Goal: Navigation & Orientation: Find specific page/section

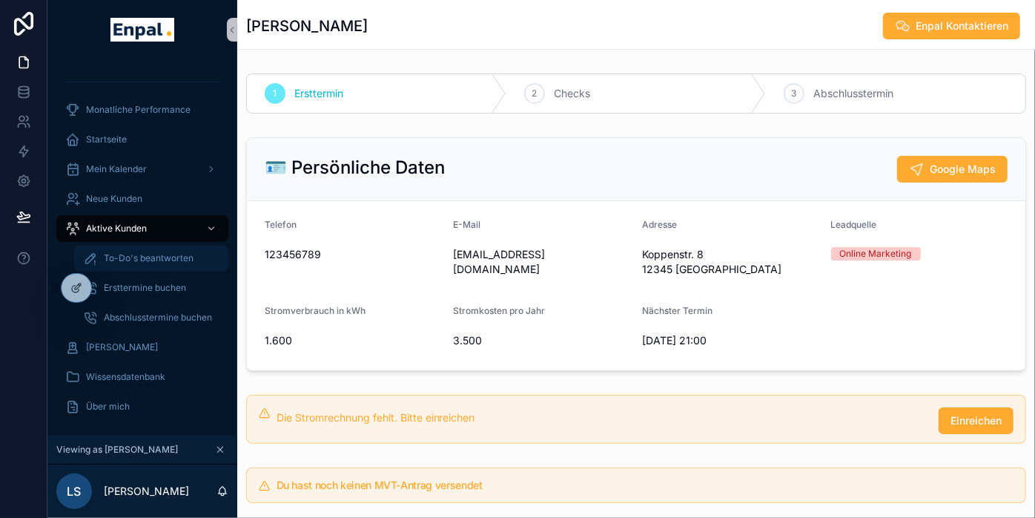
scroll to position [989, 0]
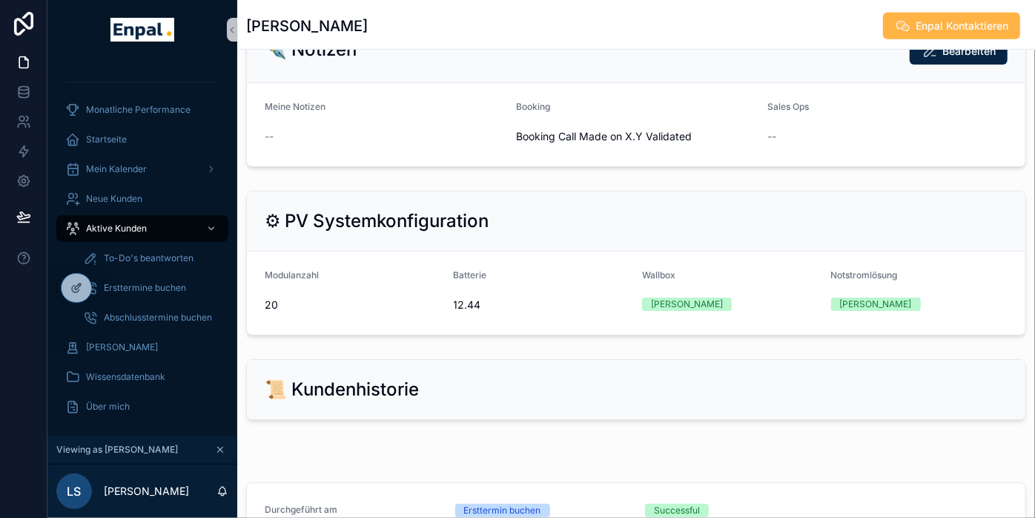
click at [949, 24] on span "Enpal Kontaktieren" at bounding box center [962, 26] width 93 height 15
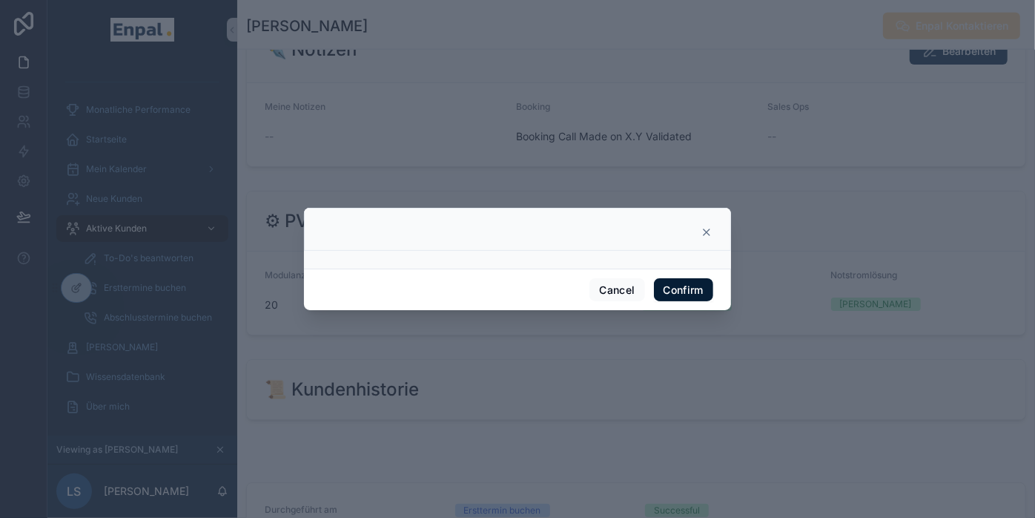
click at [691, 292] on button "Confirm" at bounding box center [683, 290] width 59 height 24
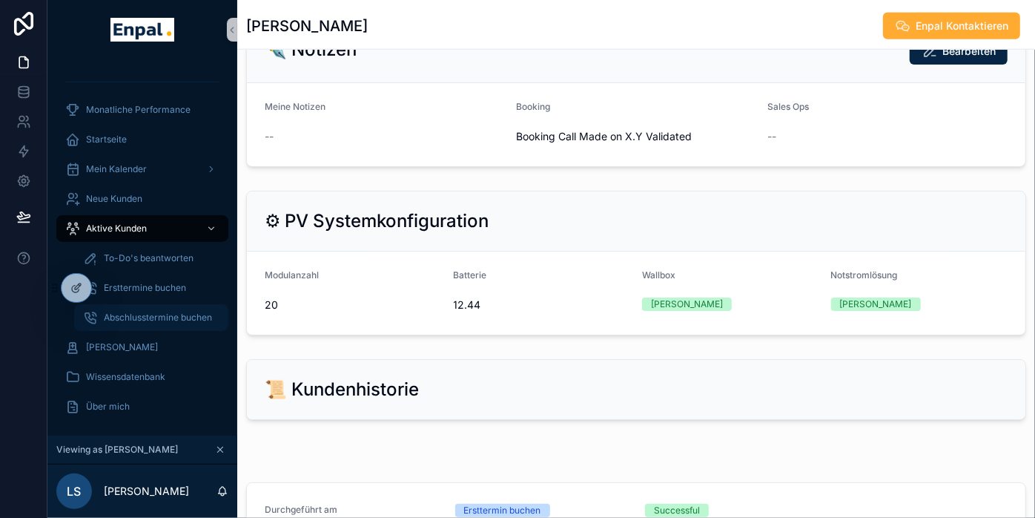
click at [142, 306] on div "Abschlusstermine buchen" at bounding box center [151, 318] width 136 height 24
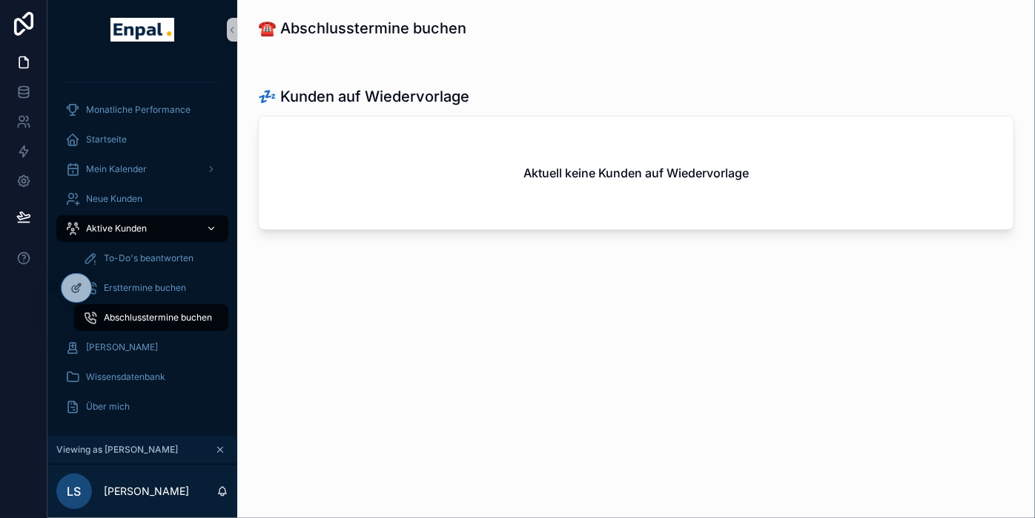
click at [131, 224] on span "Aktive Kunden" at bounding box center [116, 228] width 61 height 12
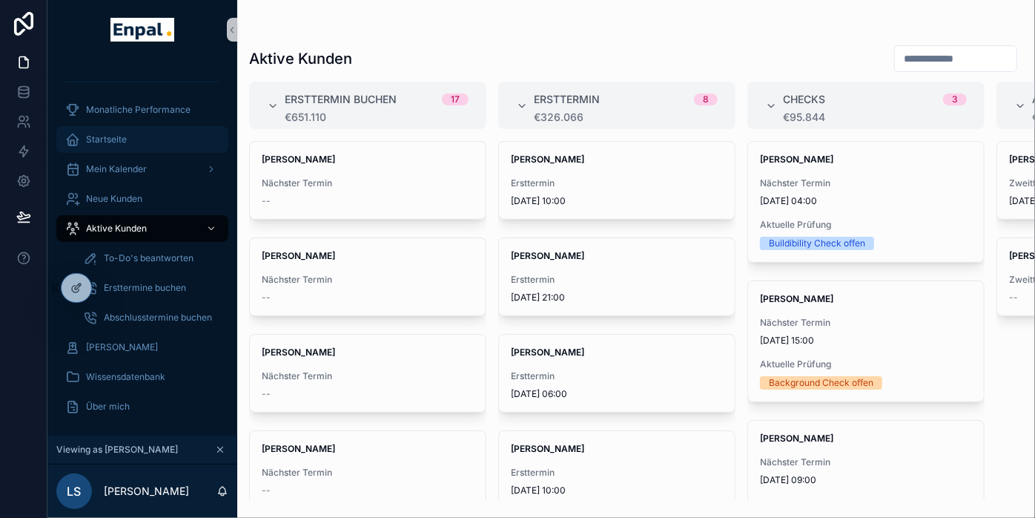
click at [105, 147] on div "Startseite" at bounding box center [142, 140] width 154 height 24
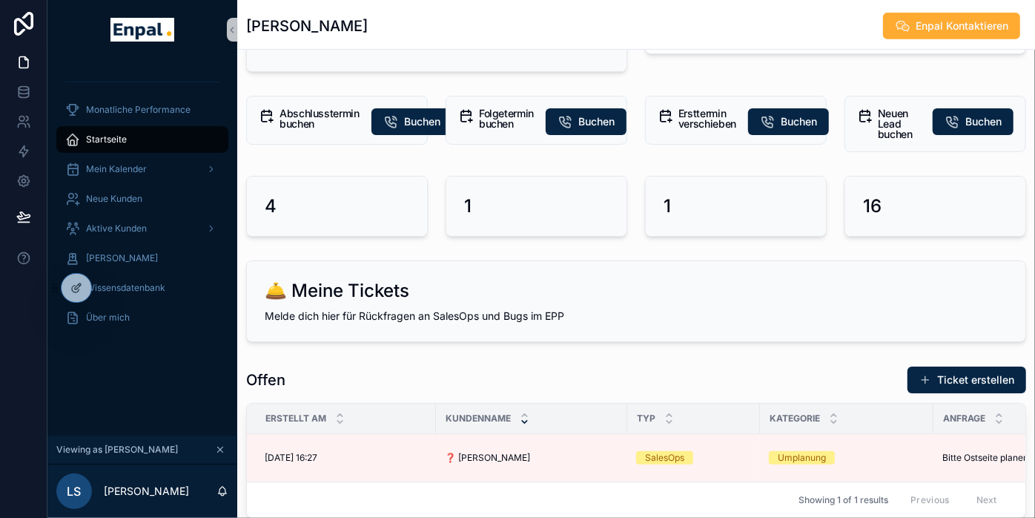
scroll to position [400, 0]
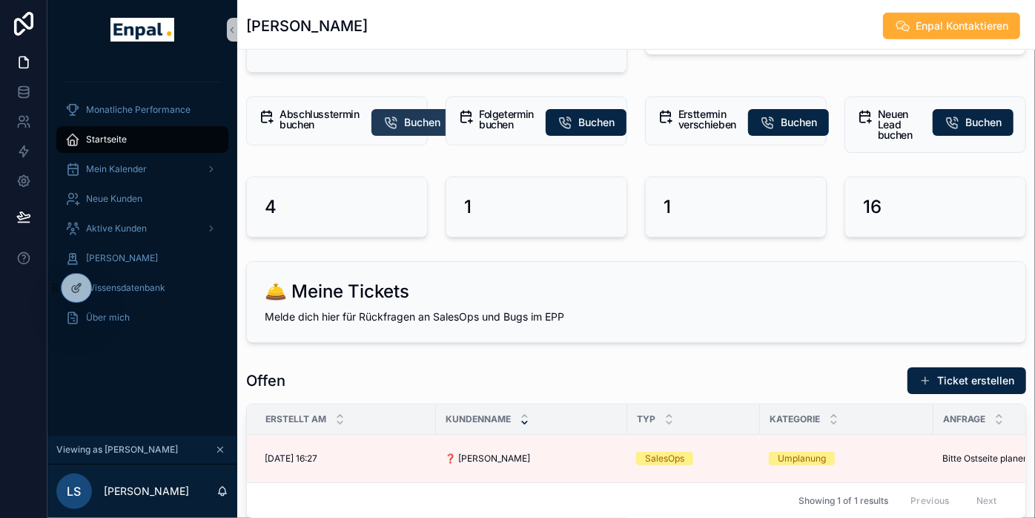
click at [390, 122] on icon "scrollable content" at bounding box center [390, 122] width 15 height 15
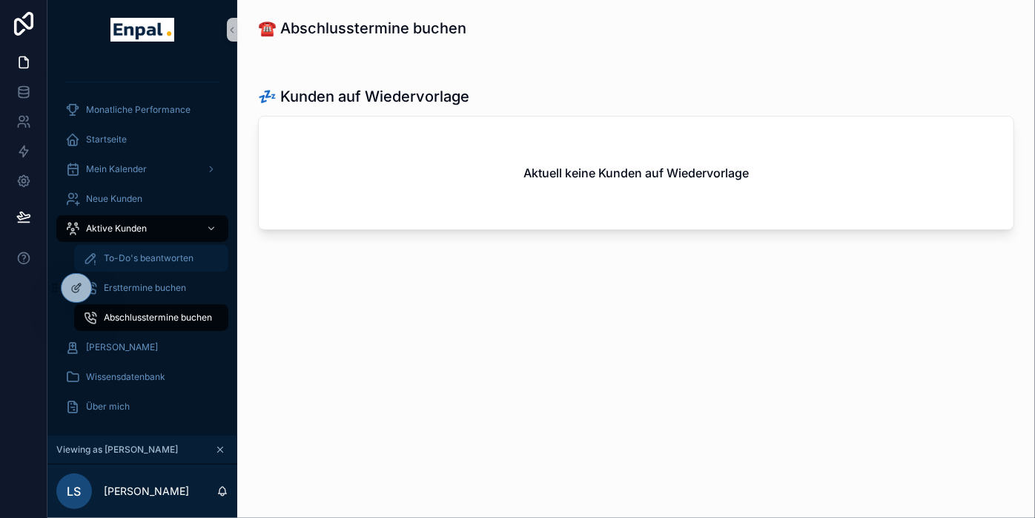
click at [140, 255] on span "To-Do's beantworten" at bounding box center [149, 258] width 90 height 12
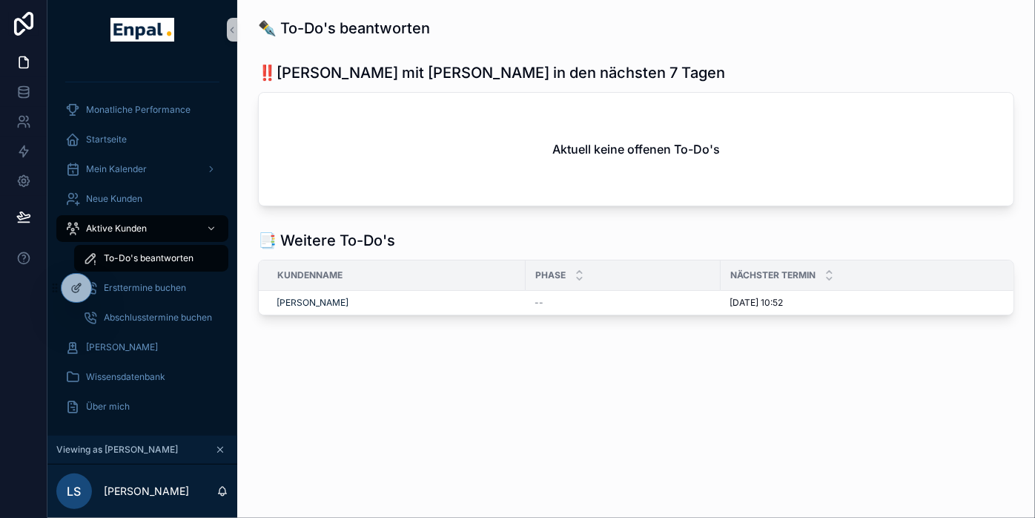
click at [328, 440] on div "✒️ To-Do's beantworten ‼️Kunden mit Terminen in den nächsten 7 Tagen Aktuell ke…" at bounding box center [636, 220] width 798 height 440
click at [322, 302] on span "Mehmet Cicek" at bounding box center [313, 303] width 72 height 12
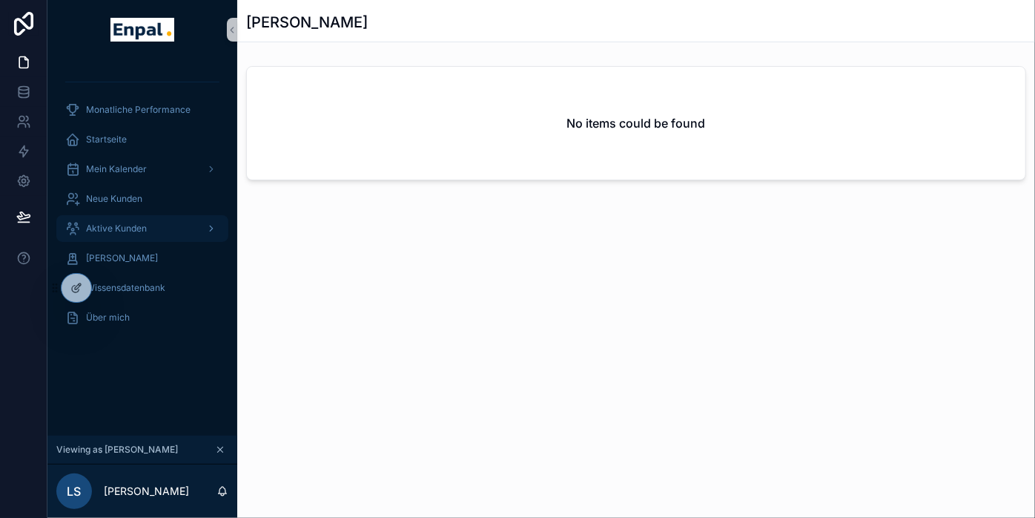
click at [113, 232] on span "Aktive Kunden" at bounding box center [116, 228] width 61 height 12
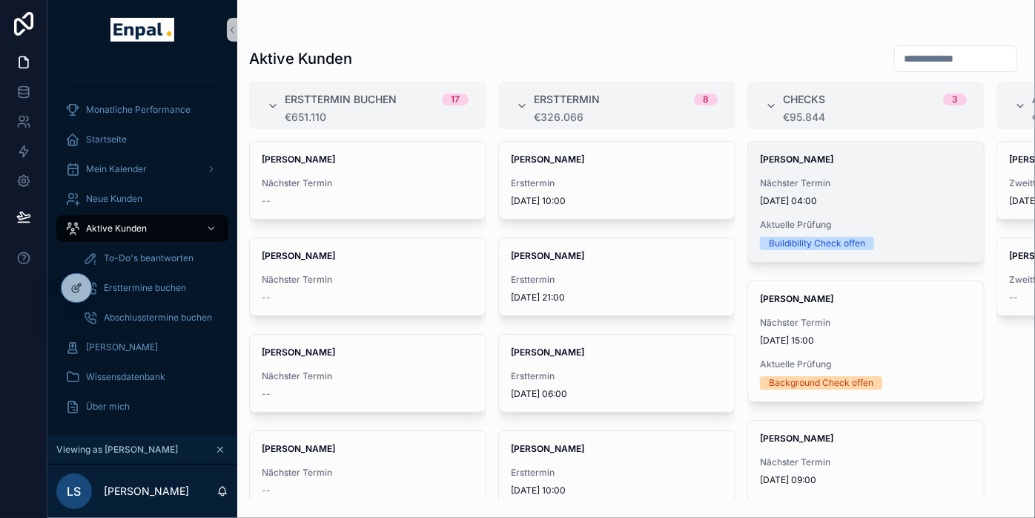
click at [853, 180] on span "Nächster Termin" at bounding box center [866, 183] width 212 height 12
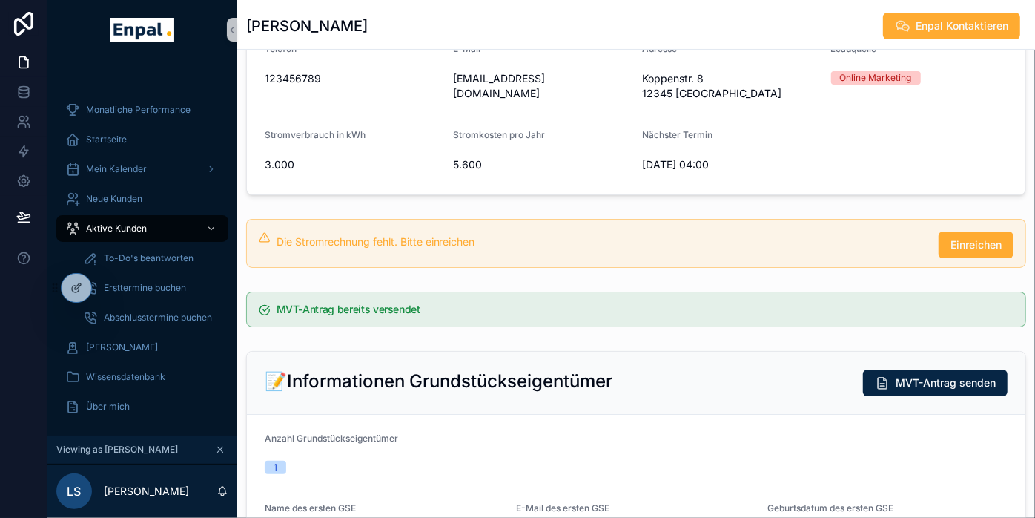
scroll to position [174, 0]
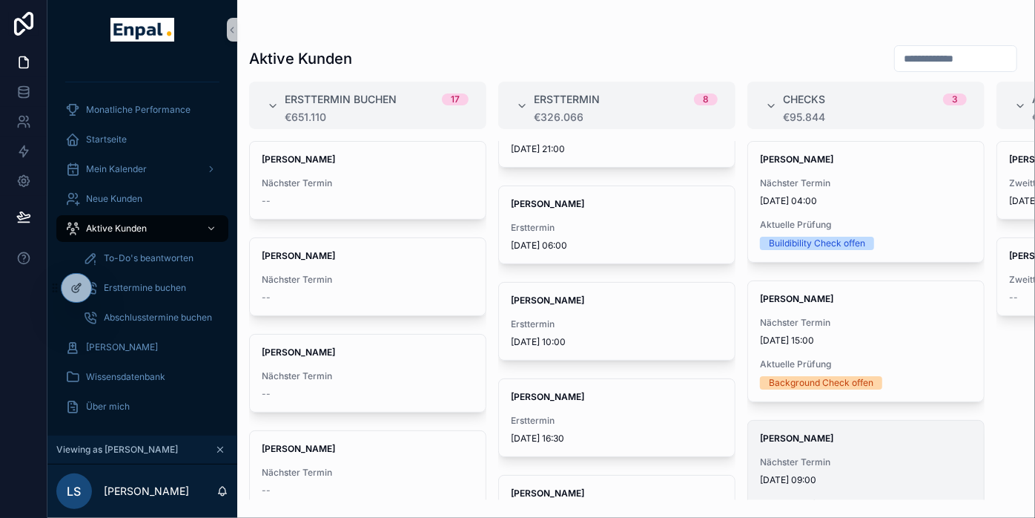
scroll to position [51, 0]
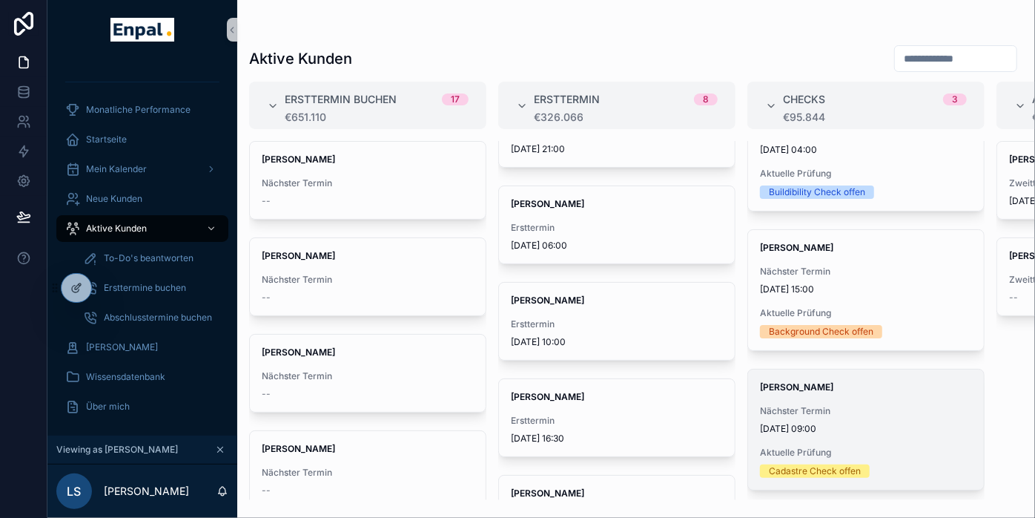
click at [842, 435] on div "Nadine Maier Nächster Termin 4.9.2025 09:00 Aktuelle Prüfung Cadastre Check off…" at bounding box center [866, 429] width 236 height 120
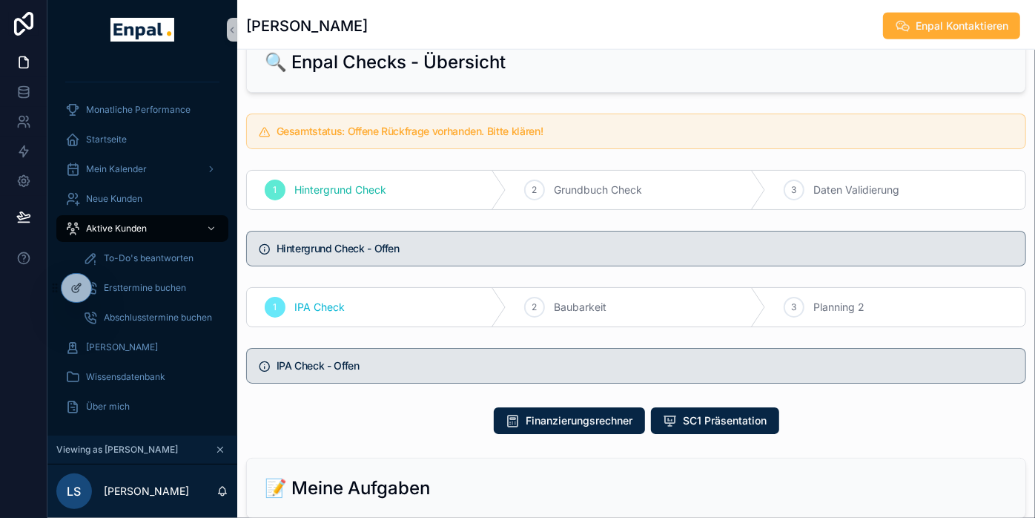
scroll to position [842, 0]
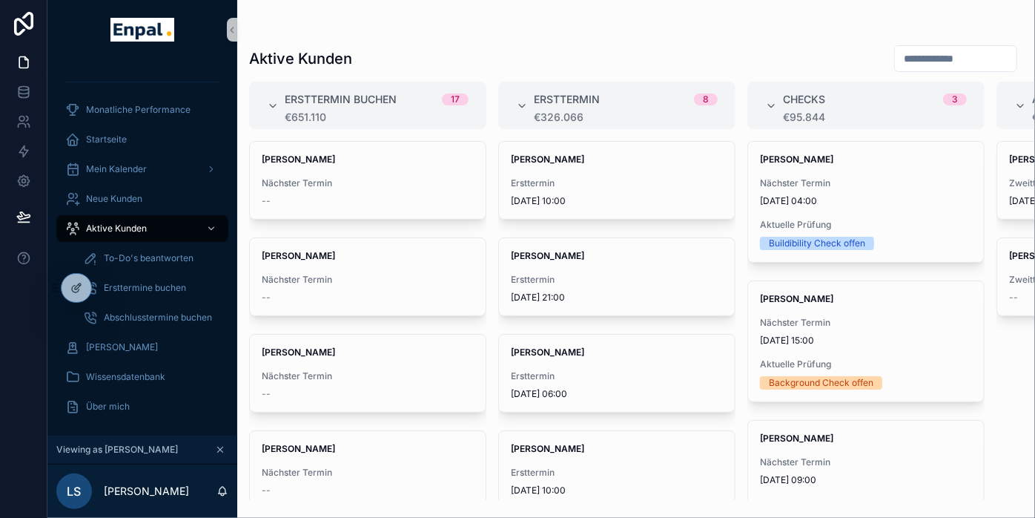
scroll to position [30, 0]
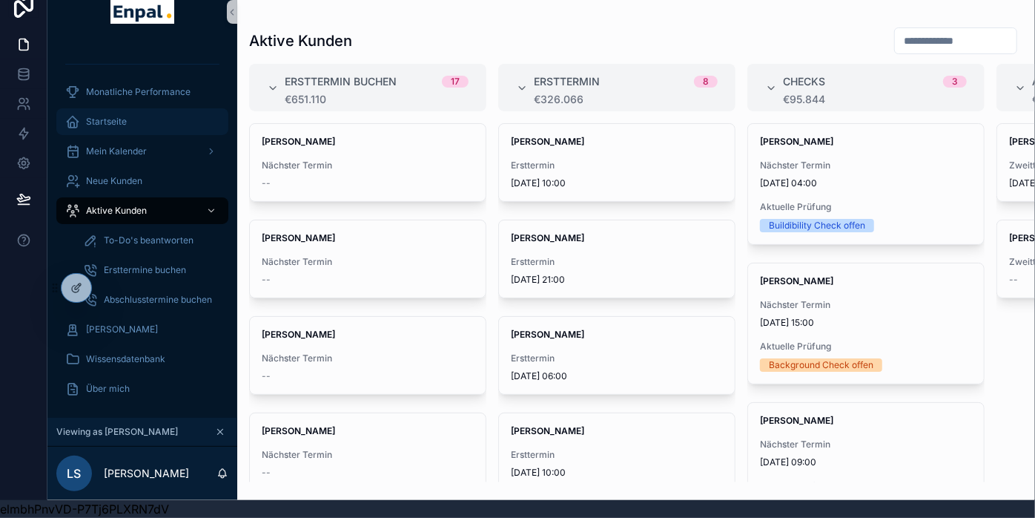
click at [95, 116] on span "Startseite" at bounding box center [106, 122] width 41 height 12
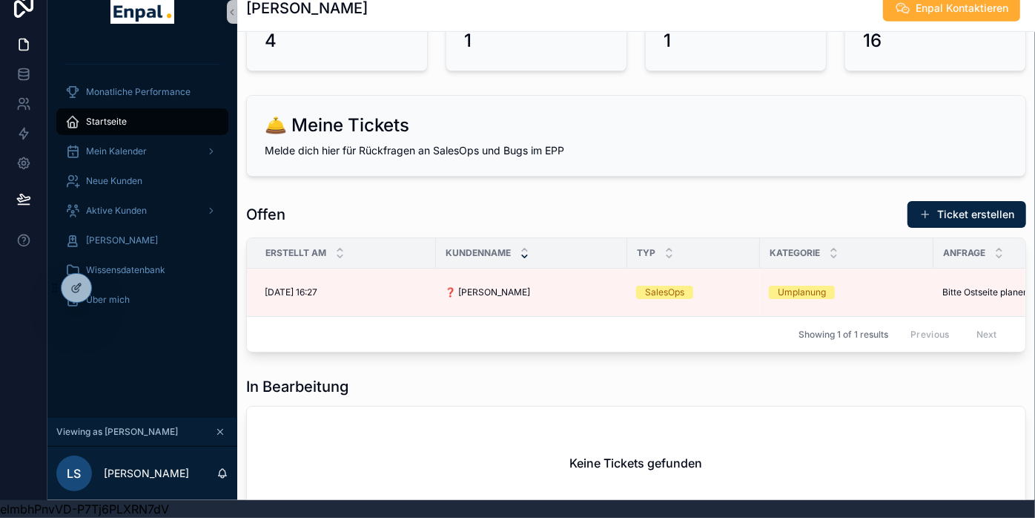
scroll to position [608, 0]
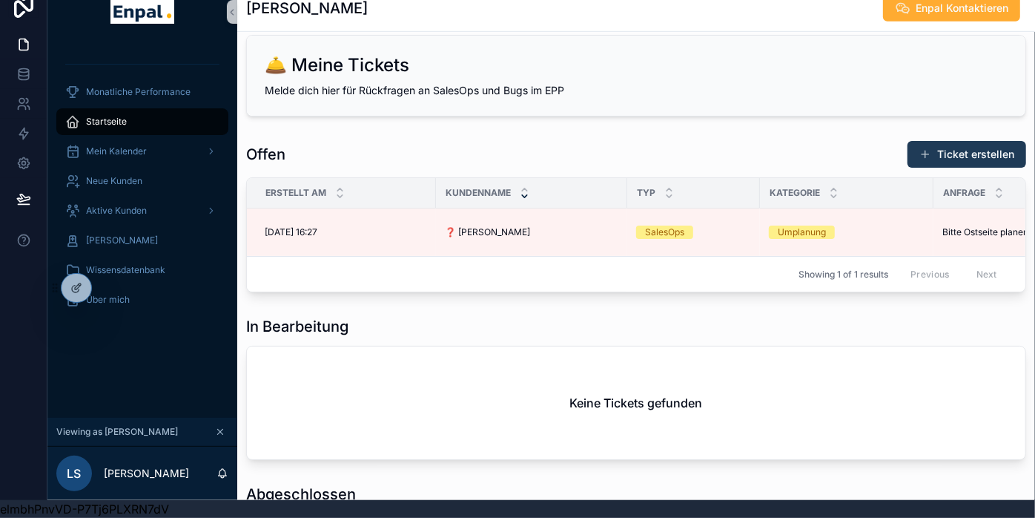
click at [988, 141] on button "Ticket erstellen" at bounding box center [967, 154] width 119 height 27
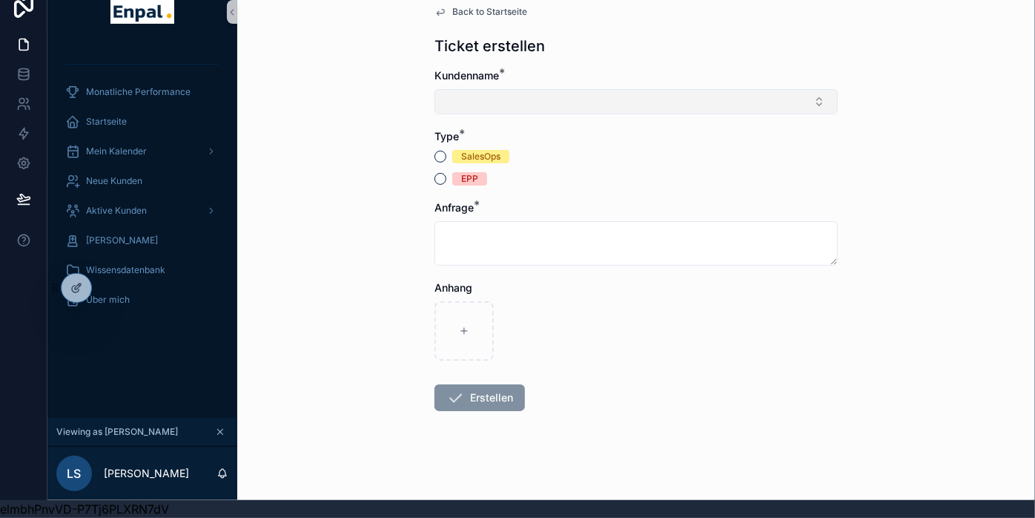
click at [479, 90] on button "Select Button" at bounding box center [636, 101] width 403 height 25
click at [386, 97] on div "Back to Startseite Ticket erstellen Kundenname * Type * SalesOps EPP Anfrage * …" at bounding box center [636, 241] width 798 height 518
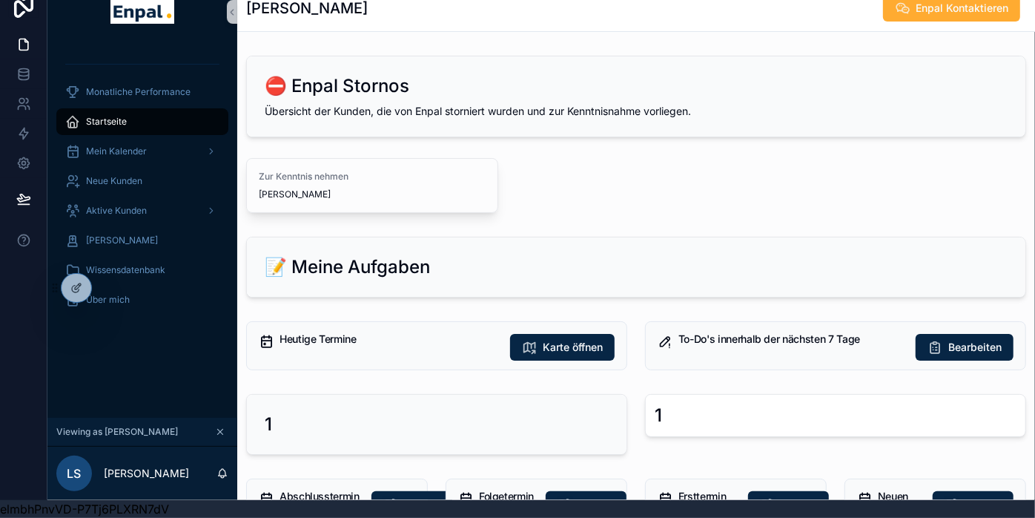
scroll to position [0, 13]
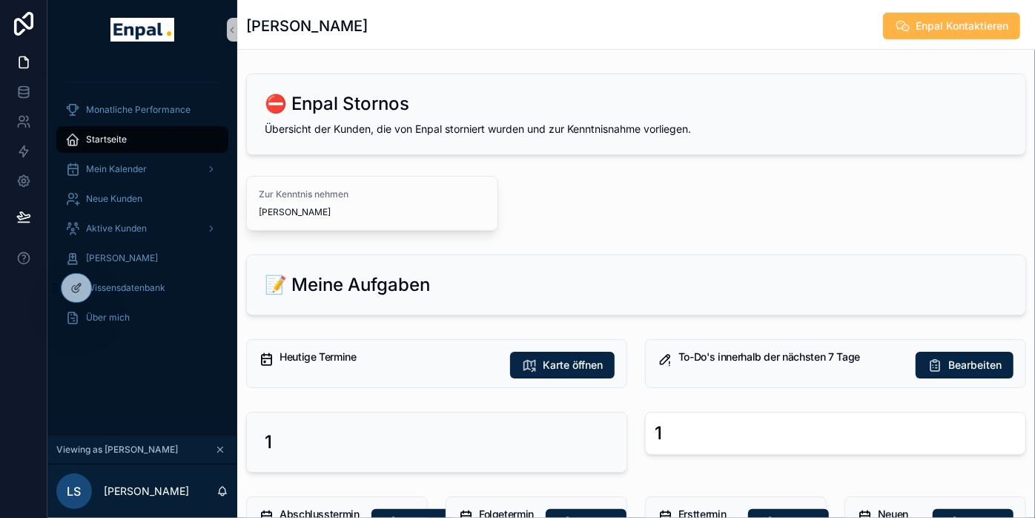
click at [932, 19] on span "Enpal Kontaktieren" at bounding box center [962, 26] width 93 height 15
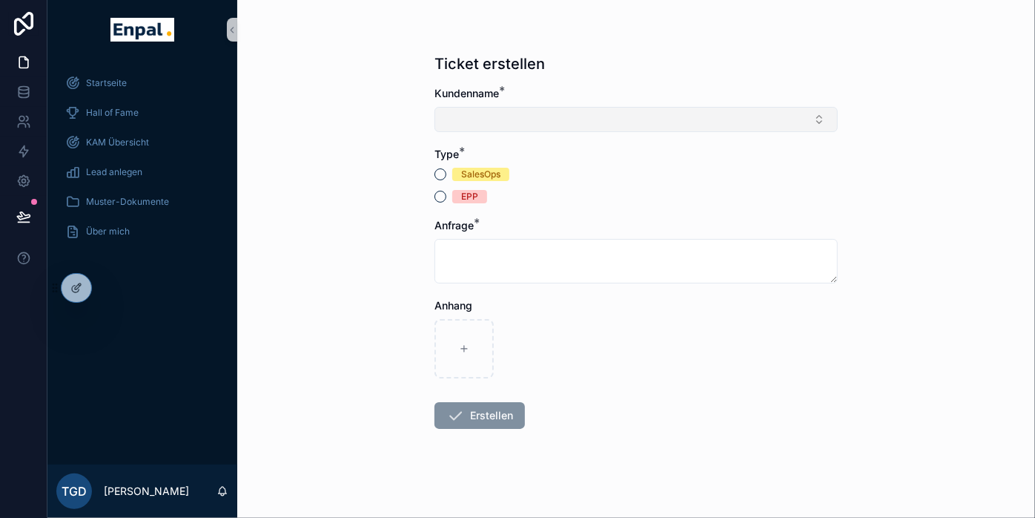
click at [498, 112] on button "Select Button" at bounding box center [636, 119] width 403 height 25
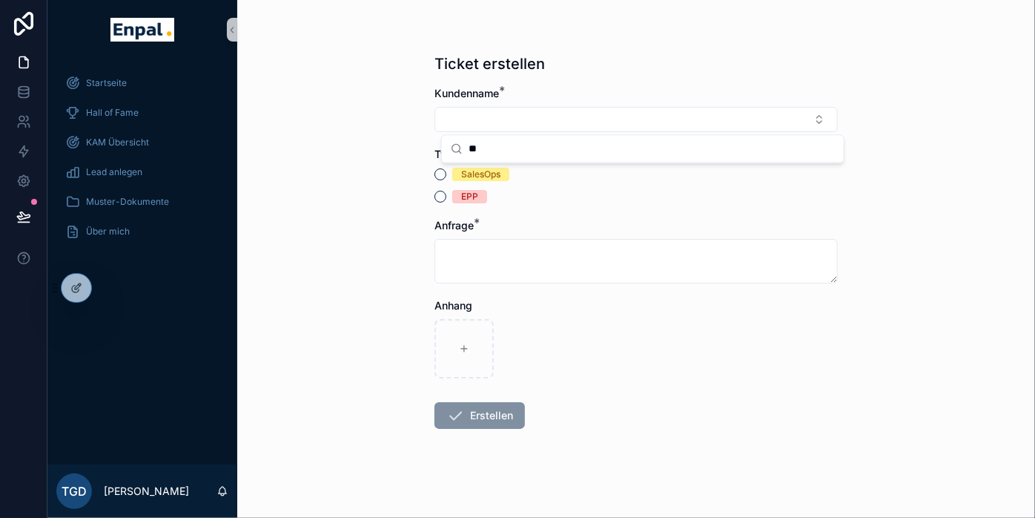
type input "*"
type input "****"
click at [480, 144] on input "****" at bounding box center [652, 148] width 366 height 27
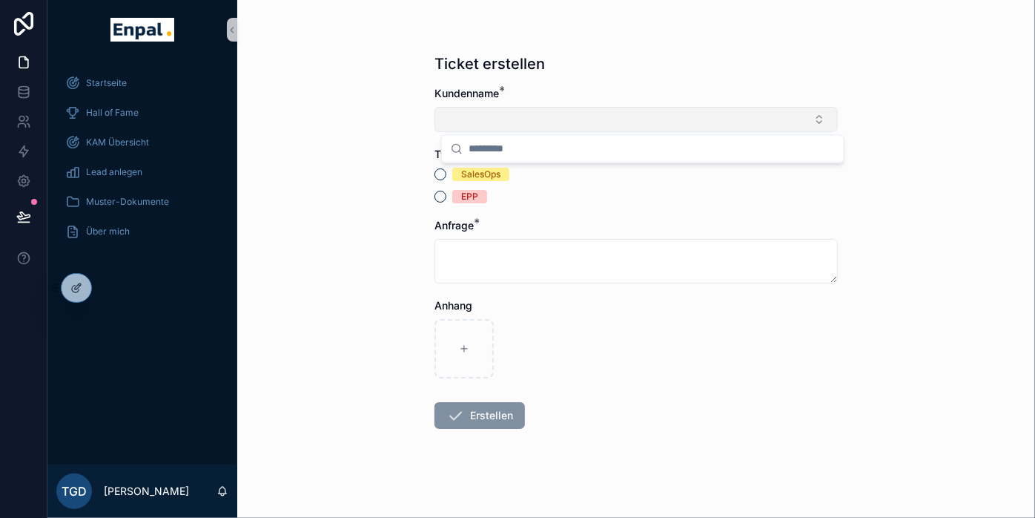
click at [489, 114] on button "Select Button" at bounding box center [636, 119] width 403 height 25
click at [491, 116] on button "Select Button" at bounding box center [636, 119] width 403 height 25
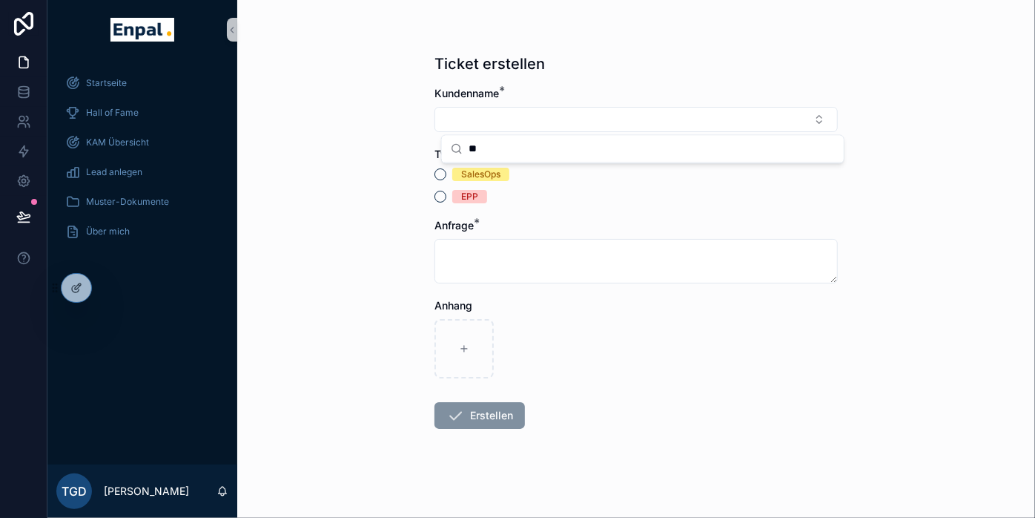
type input "*"
click at [125, 145] on span "KAM Übersicht" at bounding box center [117, 142] width 63 height 12
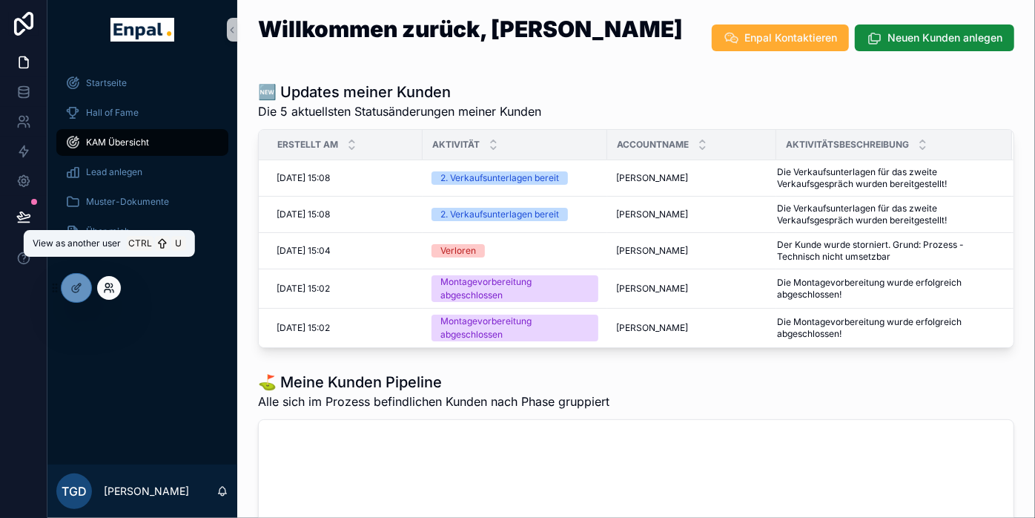
click at [111, 287] on icon at bounding box center [111, 285] width 1 height 4
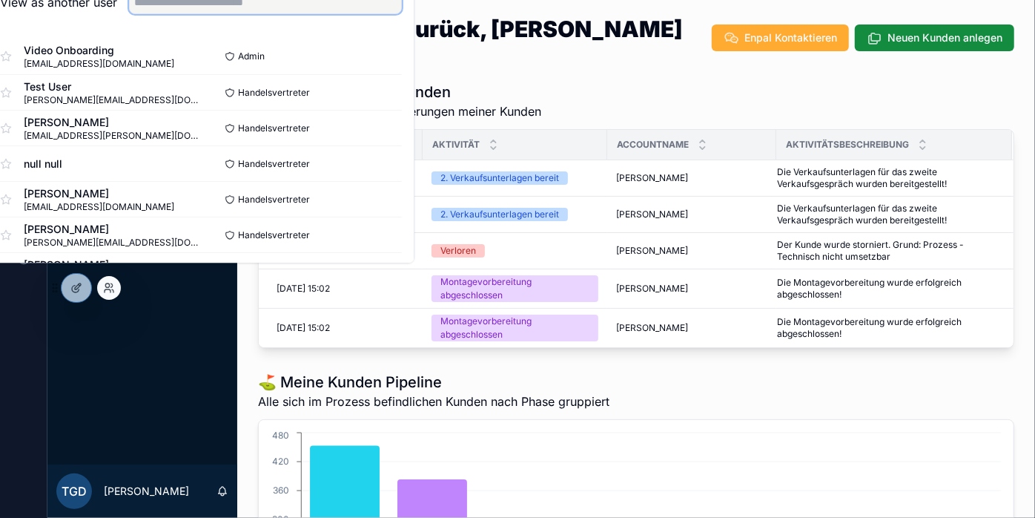
click at [262, 14] on input "text" at bounding box center [265, 2] width 273 height 24
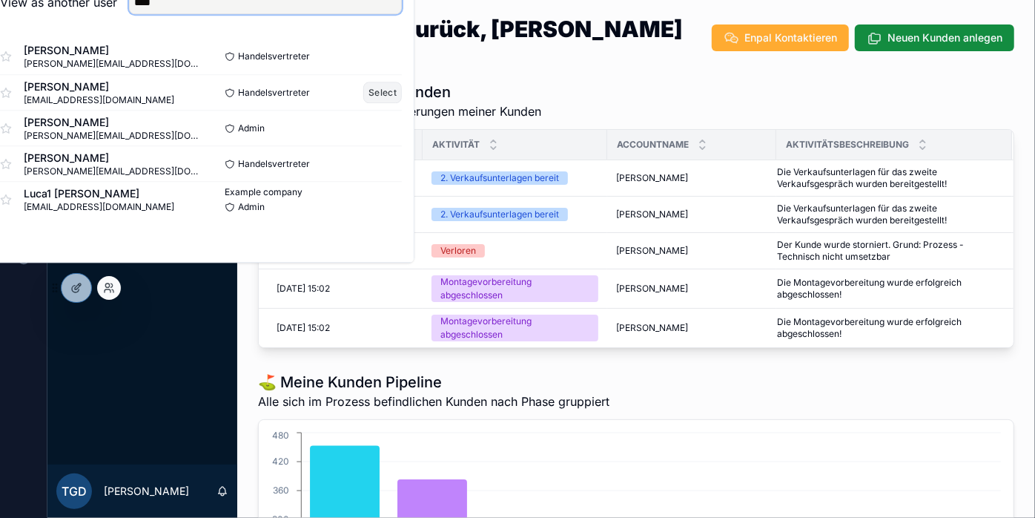
type input "****"
click at [401, 103] on button "Select" at bounding box center [382, 93] width 39 height 22
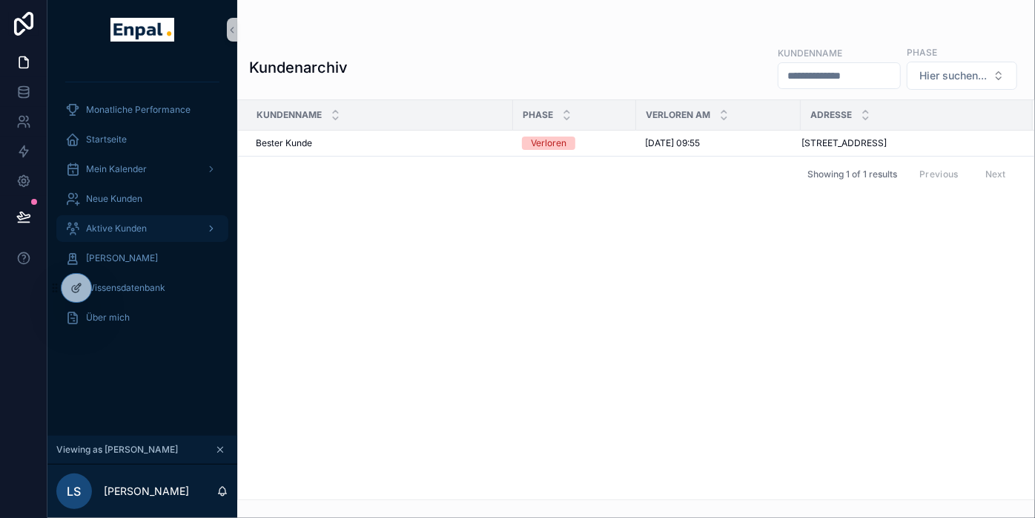
click at [123, 234] on div "Aktive Kunden" at bounding box center [142, 229] width 154 height 24
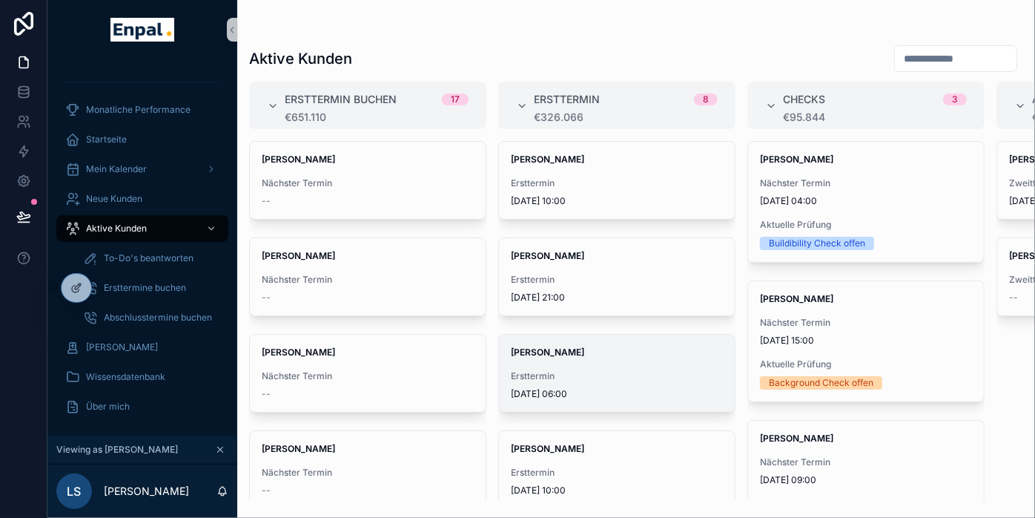
scroll to position [127, 0]
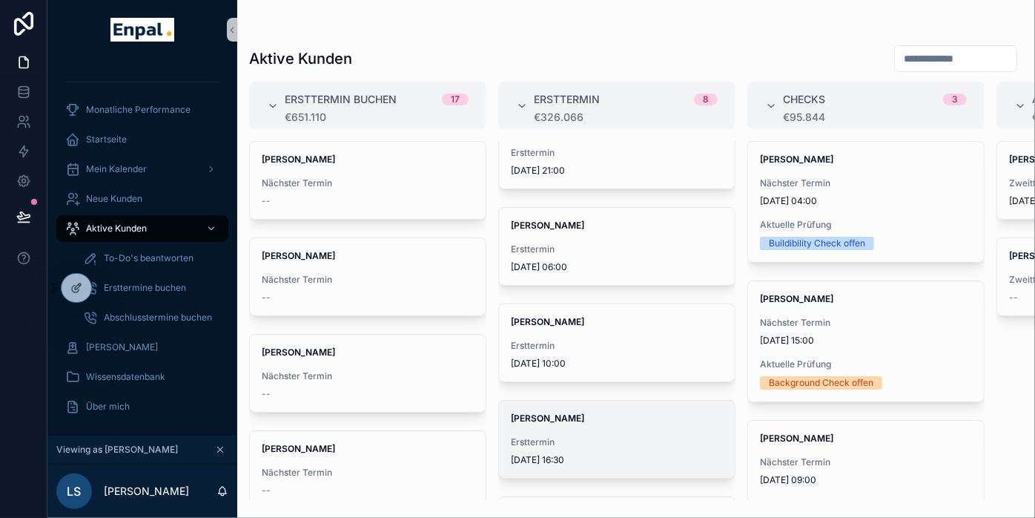
click at [550, 430] on div "Elena Lorenz Ersttermin 5.9.2025 16:30" at bounding box center [617, 438] width 236 height 77
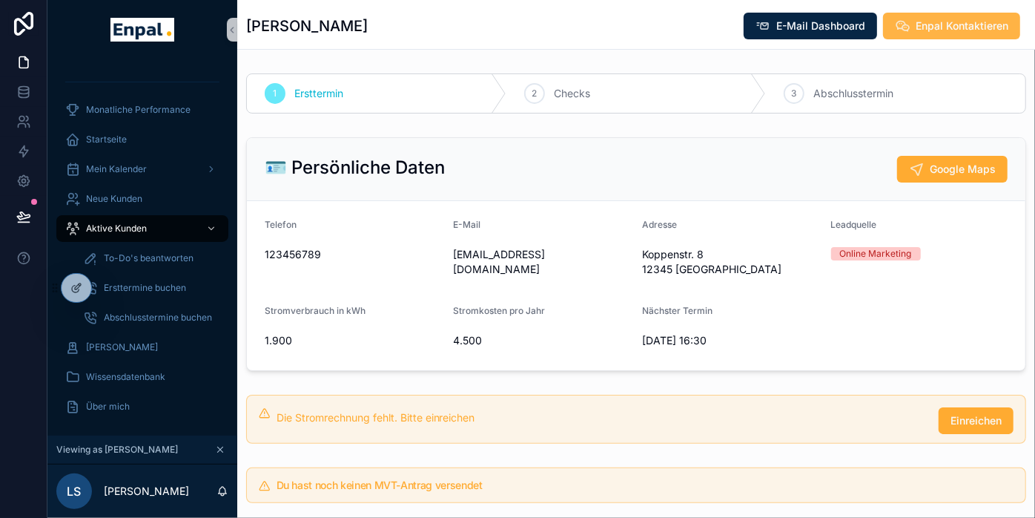
click at [917, 32] on span "Enpal Kontaktieren" at bounding box center [962, 26] width 93 height 15
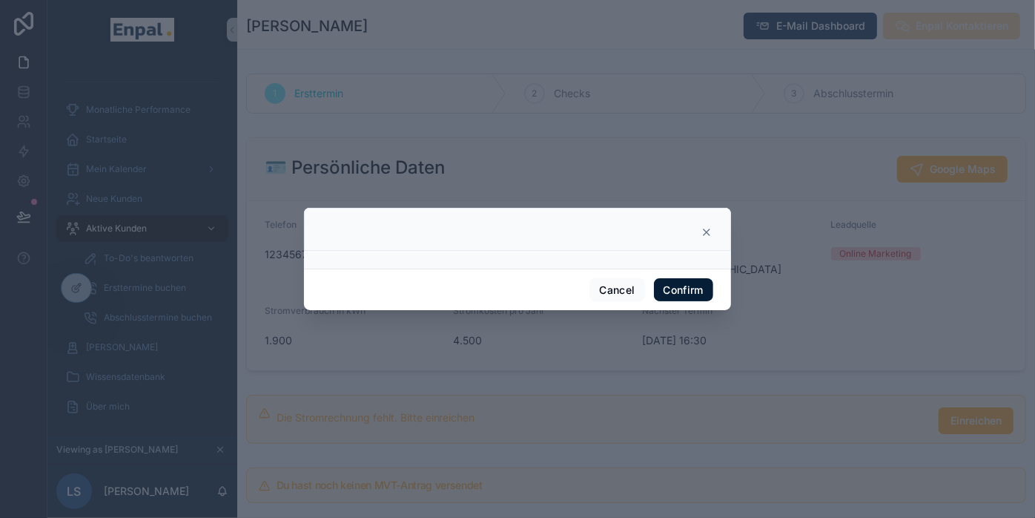
click at [676, 298] on button "Confirm" at bounding box center [683, 290] width 59 height 24
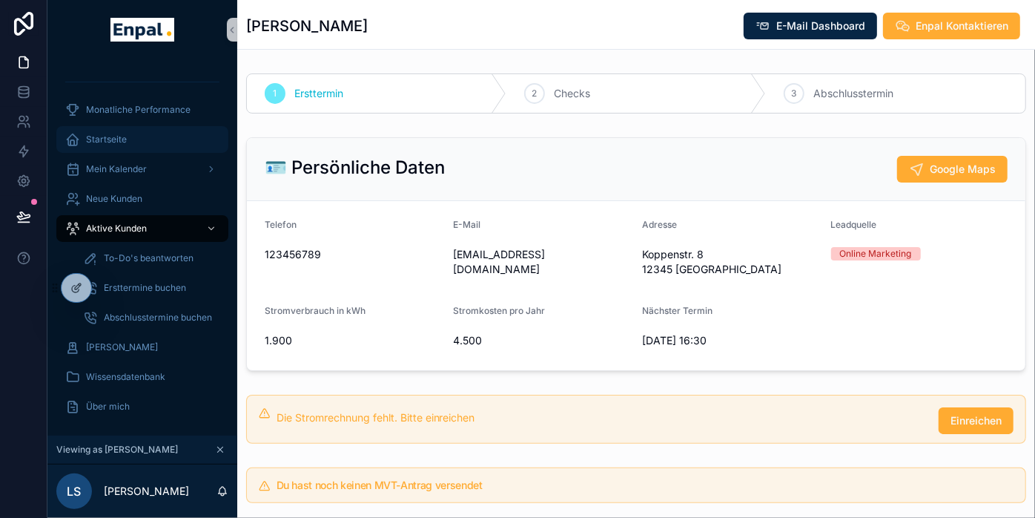
click at [93, 144] on span "Startseite" at bounding box center [106, 139] width 41 height 12
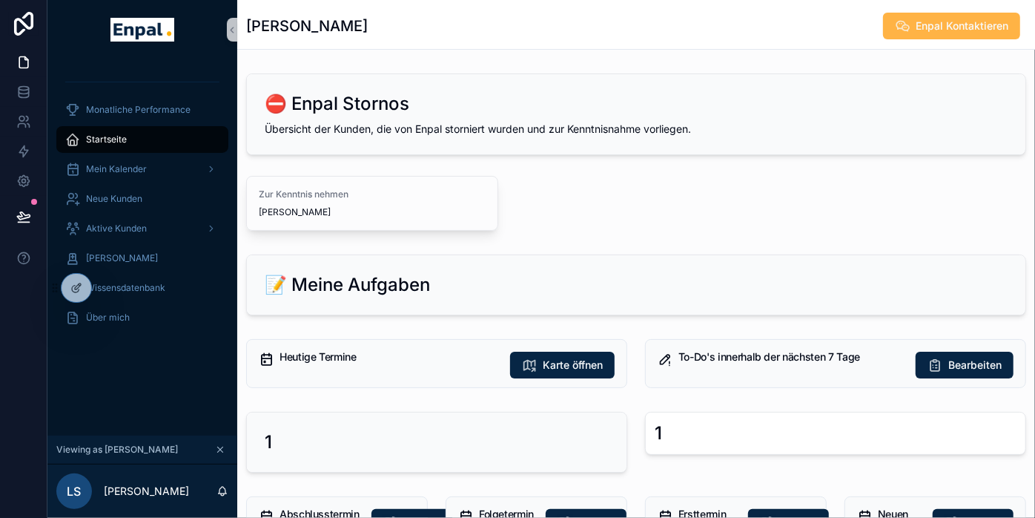
click at [948, 23] on span "Enpal Kontaktieren" at bounding box center [962, 26] width 93 height 15
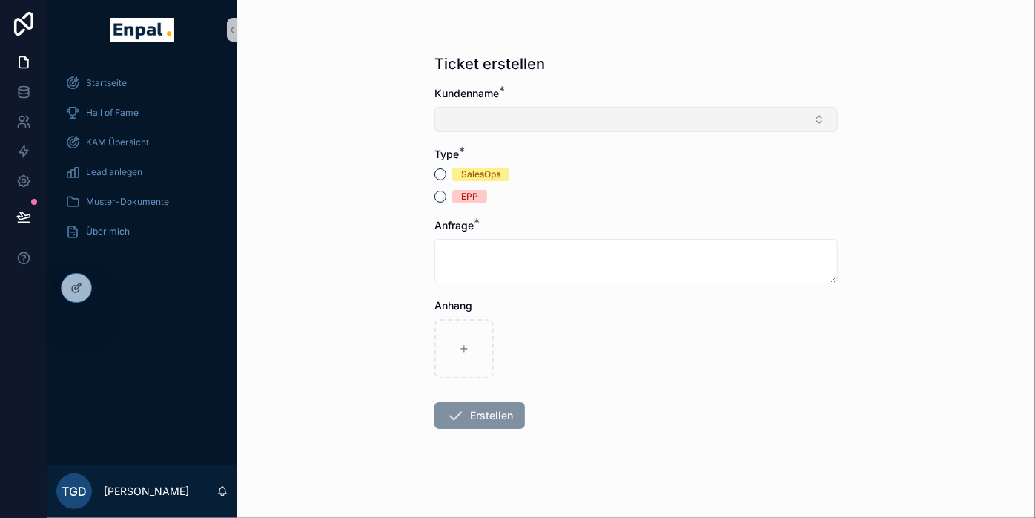
click at [495, 125] on button "Select Button" at bounding box center [636, 119] width 403 height 25
type input "*"
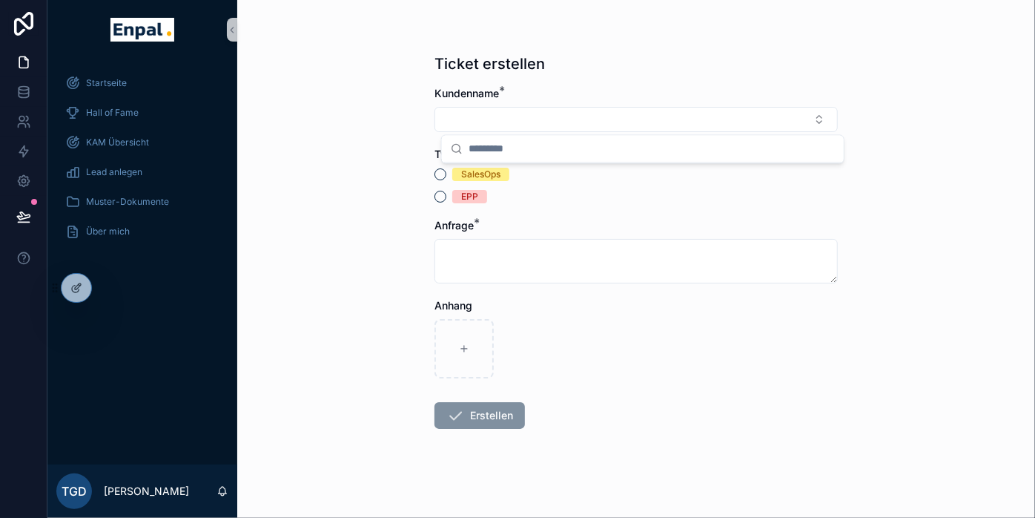
click at [260, 122] on div "Ticket erstellen Kundenname * Type * SalesOps EPP Anfrage * Anhang Erstellen" at bounding box center [636, 259] width 798 height 518
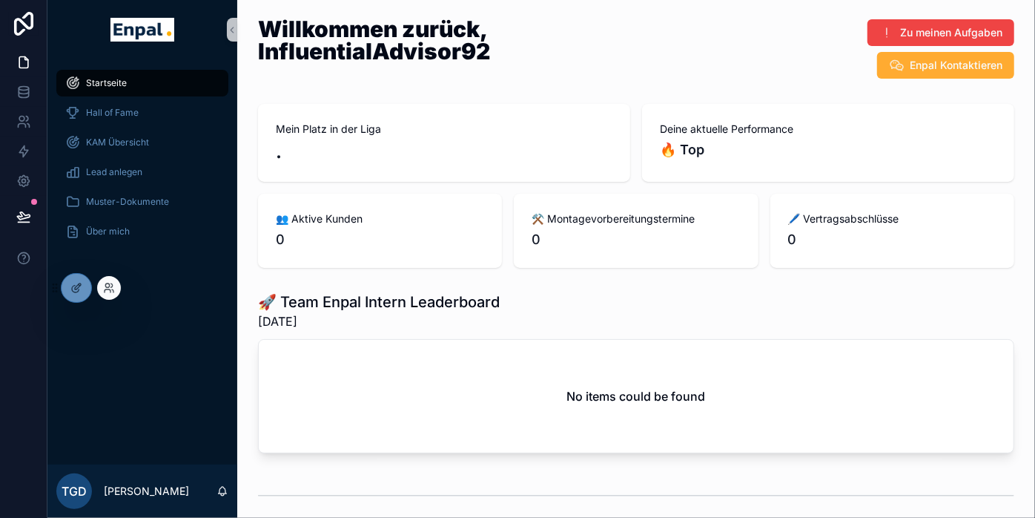
click at [102, 280] on div at bounding box center [109, 288] width 24 height 24
click at [110, 283] on icon at bounding box center [109, 288] width 12 height 12
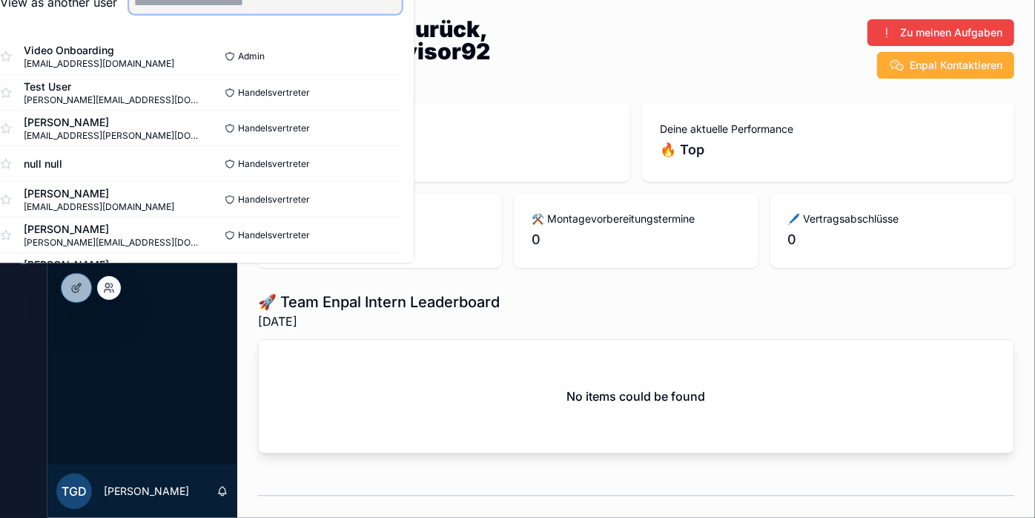
click at [242, 14] on input "text" at bounding box center [265, 2] width 273 height 24
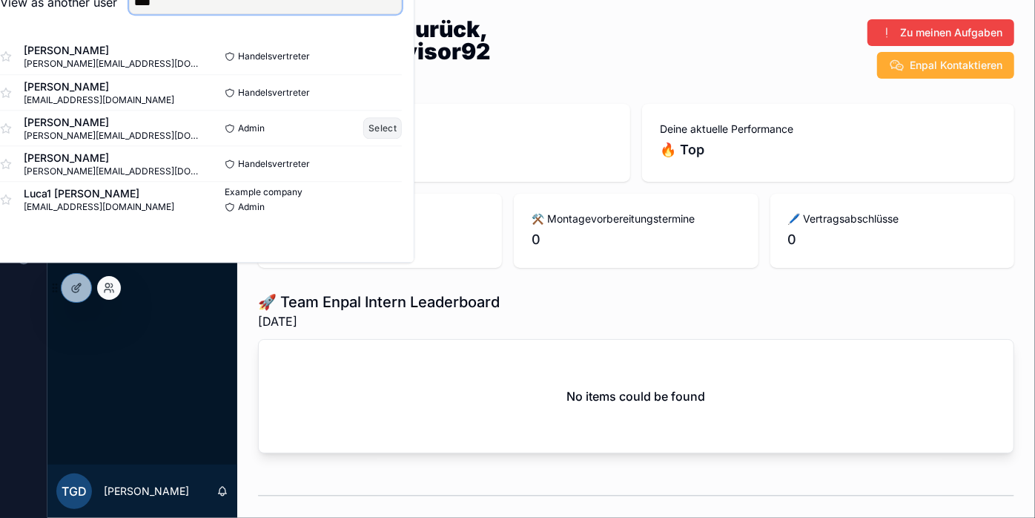
type input "****"
click at [391, 139] on button "Select" at bounding box center [382, 128] width 39 height 22
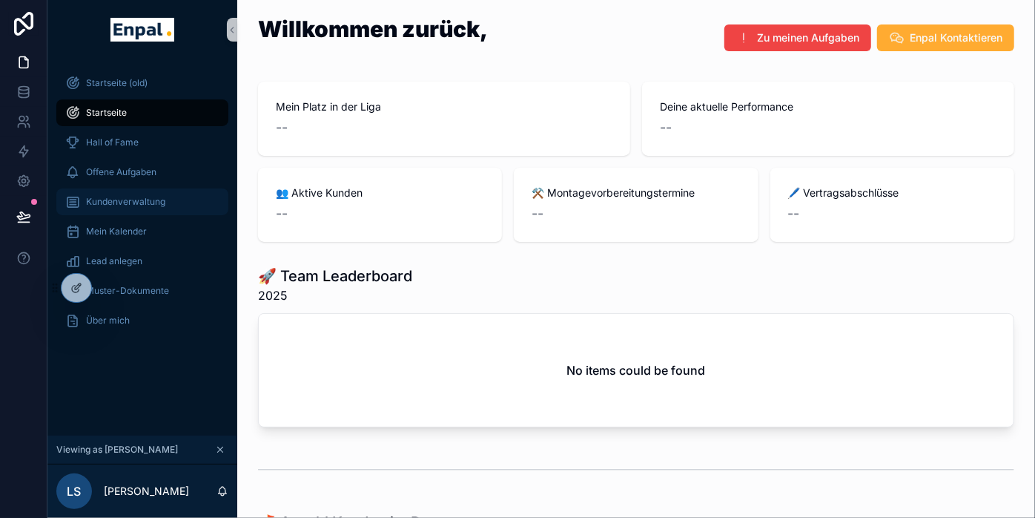
click at [136, 199] on span "Kundenverwaltung" at bounding box center [125, 202] width 79 height 12
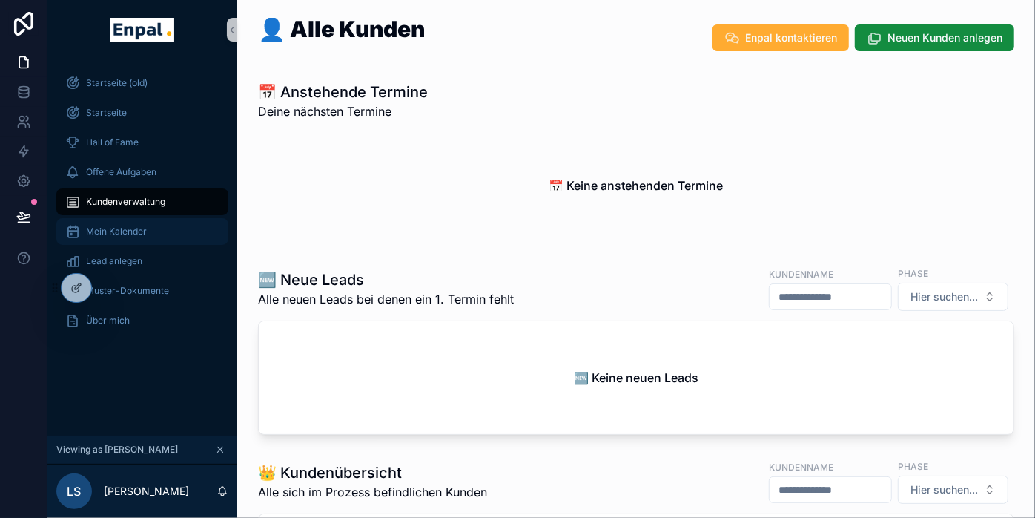
click at [120, 230] on span "Mein Kalender" at bounding box center [116, 231] width 61 height 12
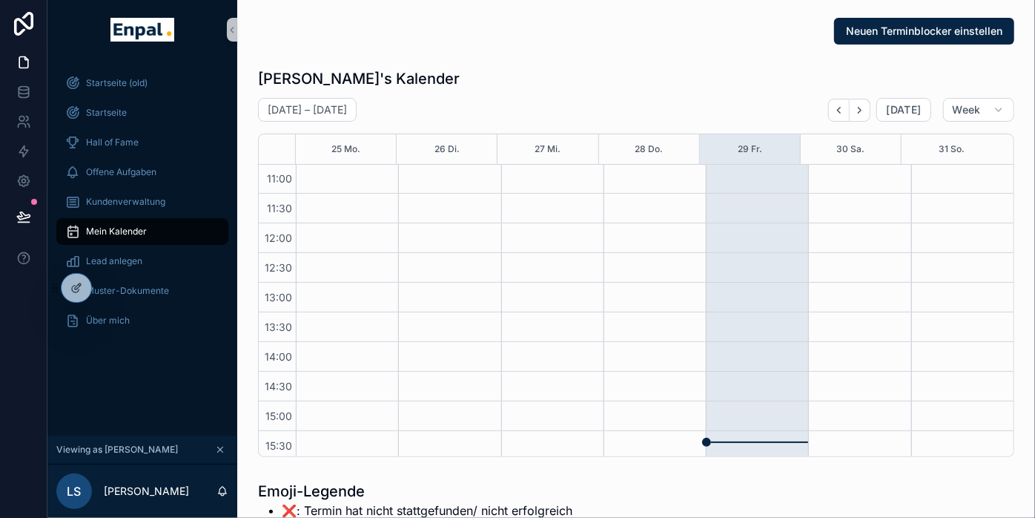
scroll to position [297, 0]
click at [865, 105] on icon "Next" at bounding box center [859, 110] width 11 height 11
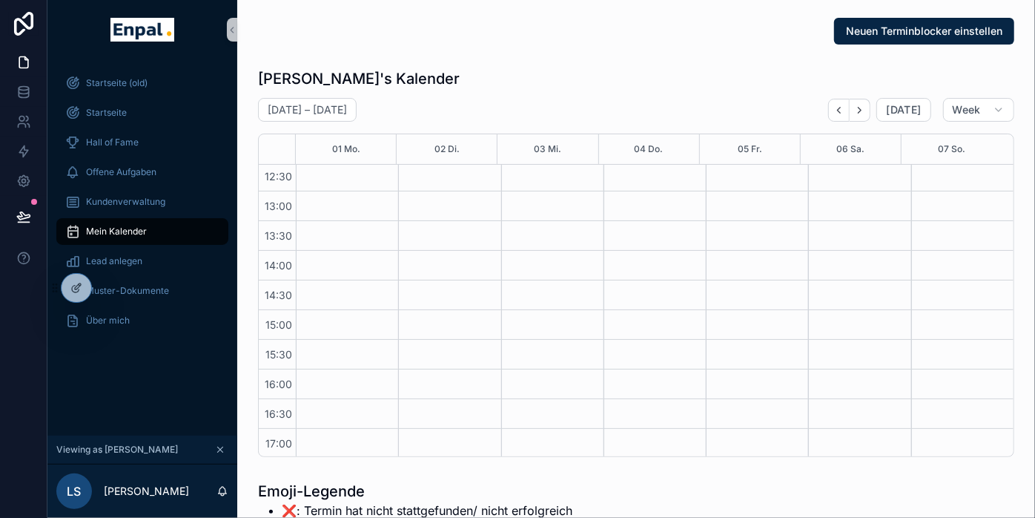
scroll to position [389, 0]
click at [112, 222] on div "Mein Kalender" at bounding box center [142, 232] width 154 height 24
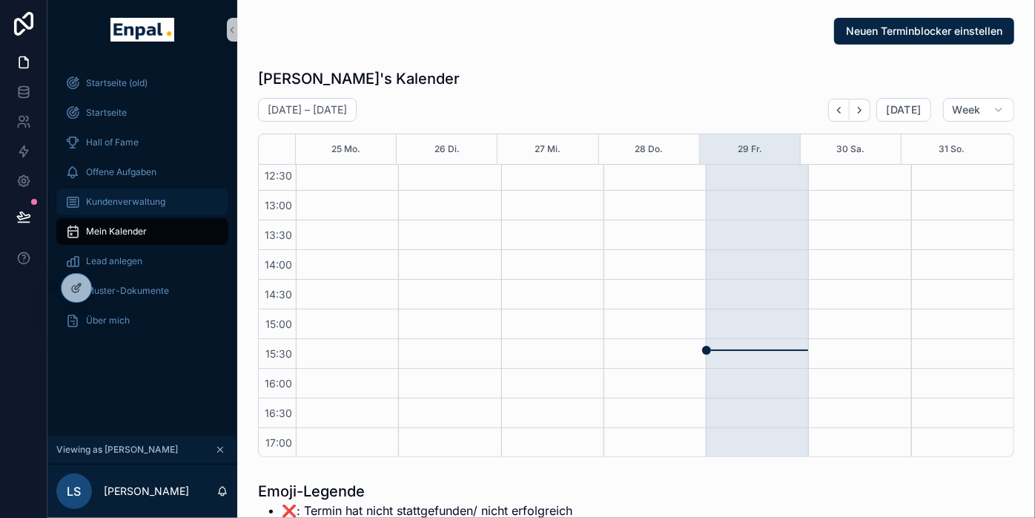
click at [133, 194] on div "Kundenverwaltung" at bounding box center [142, 202] width 154 height 24
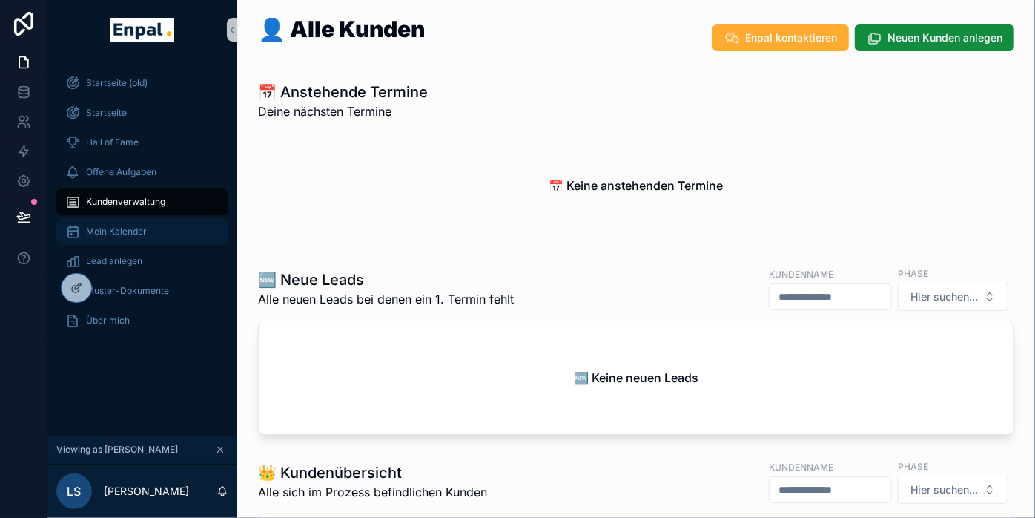
click at [125, 226] on span "Mein Kalender" at bounding box center [116, 231] width 61 height 12
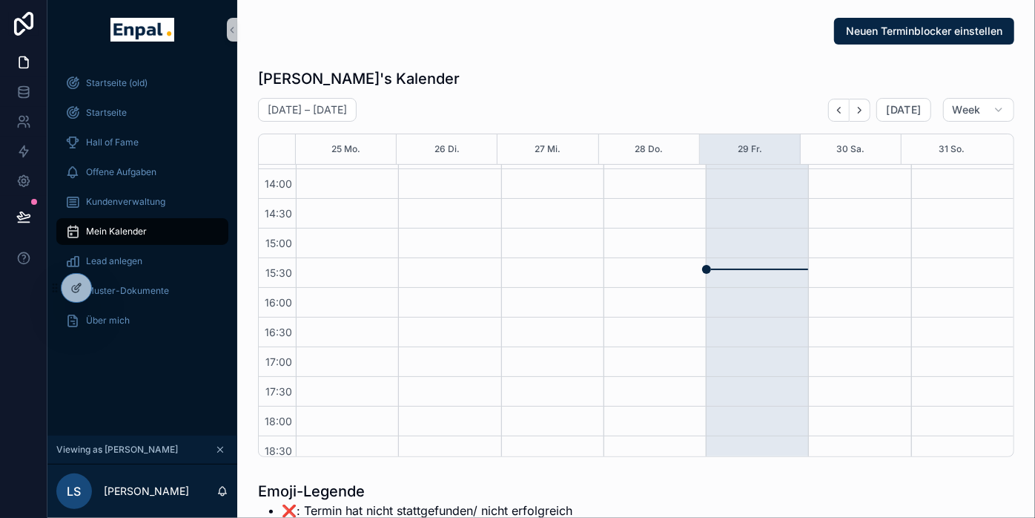
scroll to position [471, 0]
click at [108, 289] on icon at bounding box center [108, 290] width 6 height 3
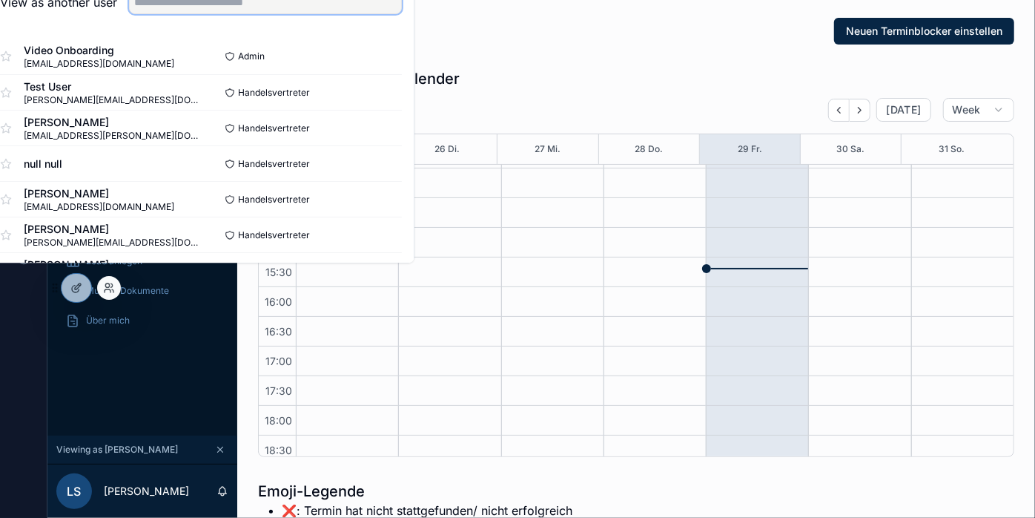
click at [226, 14] on input "text" at bounding box center [265, 2] width 273 height 24
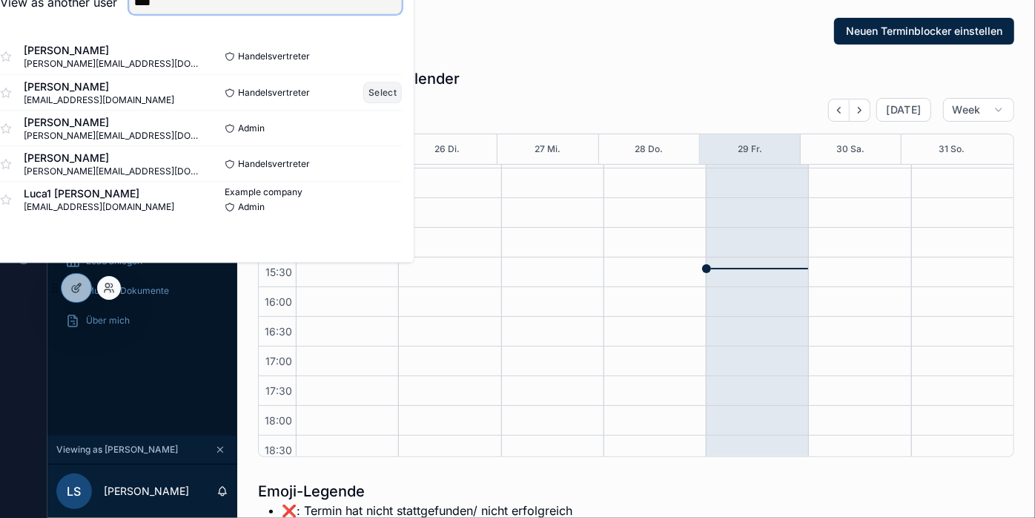
type input "****"
click at [386, 103] on button "Select" at bounding box center [382, 93] width 39 height 22
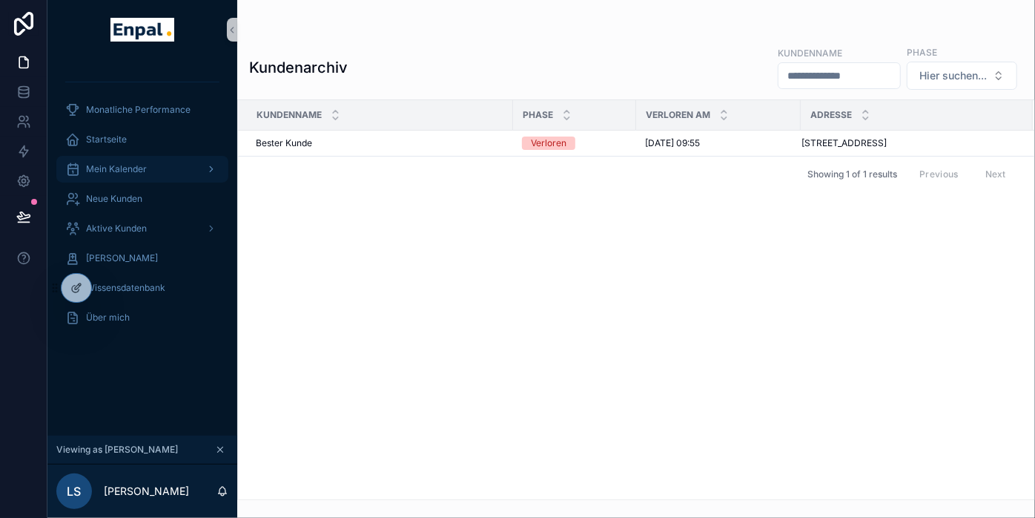
click at [120, 169] on span "Mein Kalender" at bounding box center [116, 169] width 61 height 12
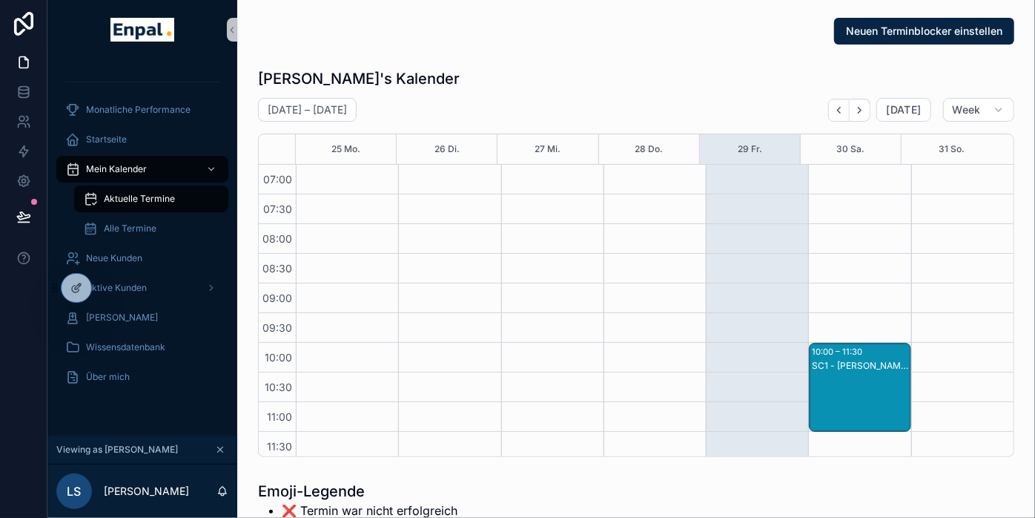
scroll to position [415, 0]
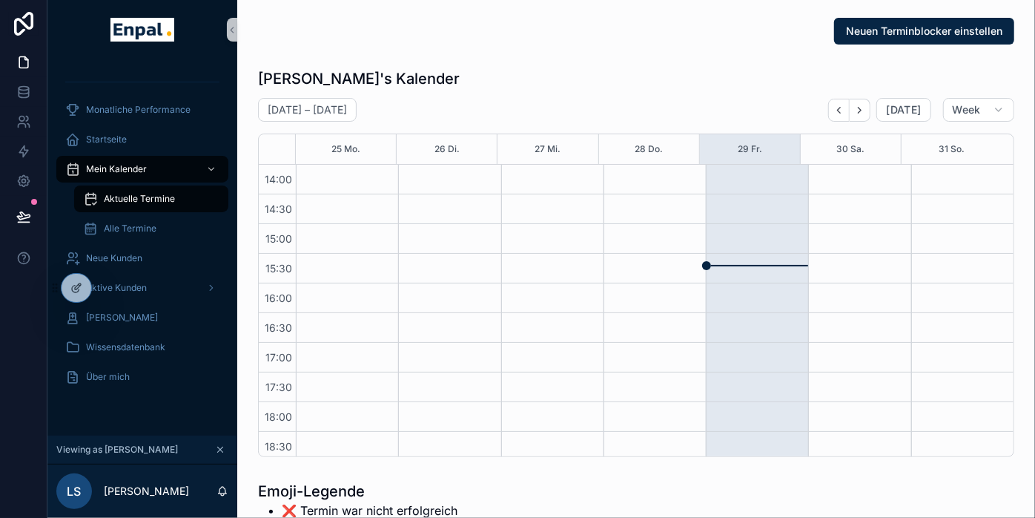
click at [122, 194] on span "Aktuelle Termine" at bounding box center [139, 199] width 71 height 12
click at [865, 110] on icon "Next" at bounding box center [859, 110] width 11 height 11
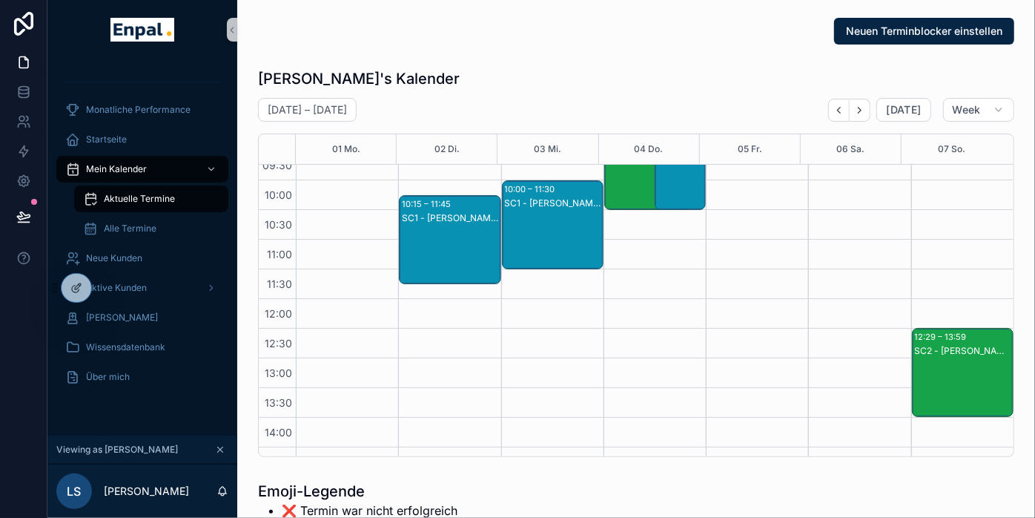
scroll to position [153, 0]
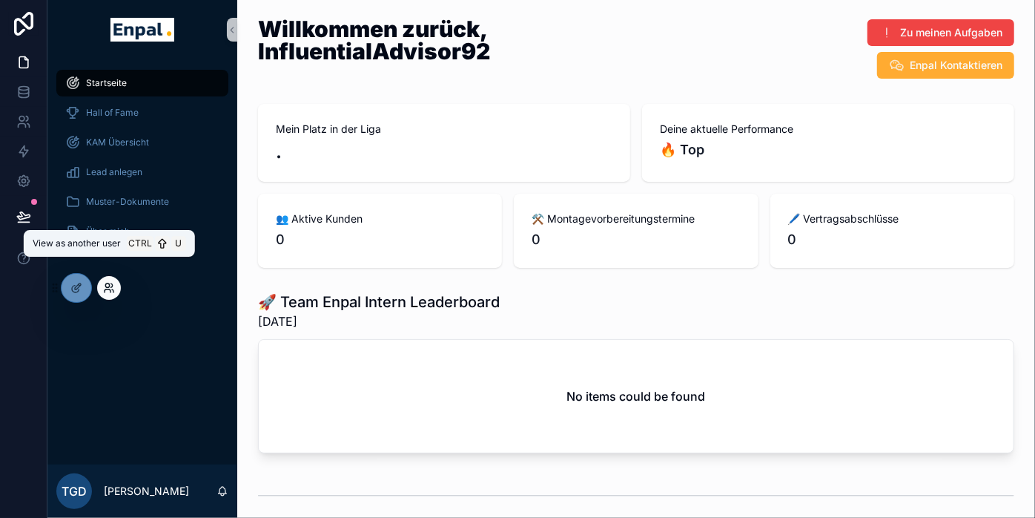
click at [108, 285] on icon at bounding box center [109, 288] width 12 height 12
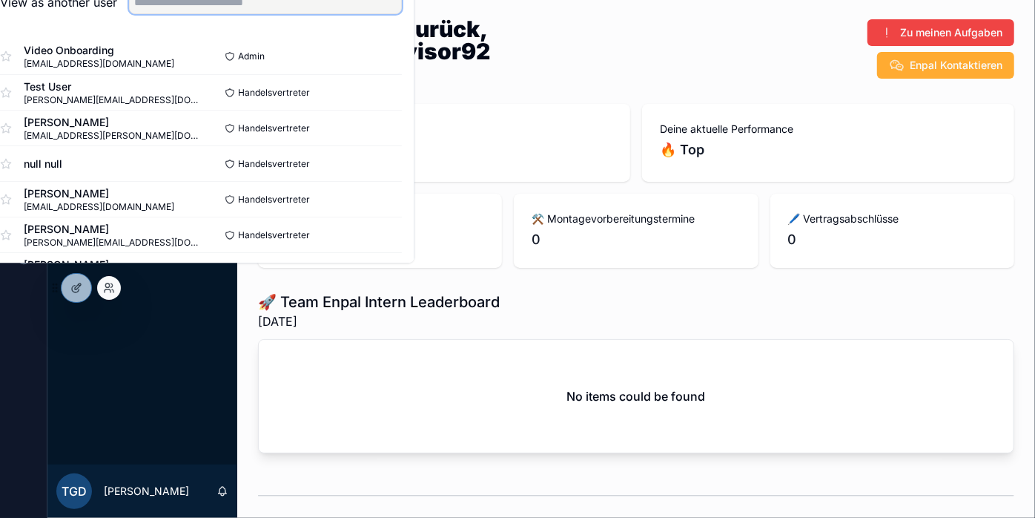
click at [222, 9] on input "text" at bounding box center [265, 2] width 273 height 24
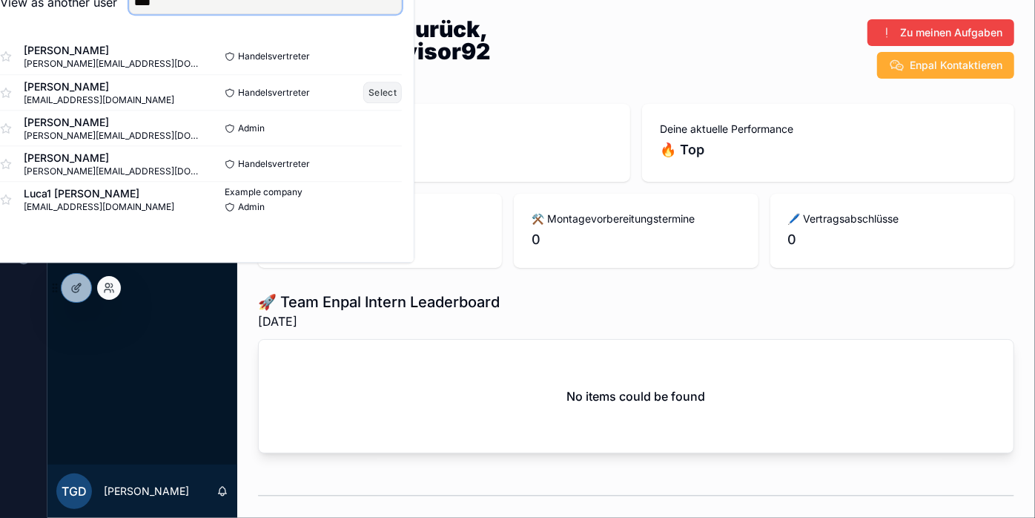
type input "****"
click at [398, 95] on button "Select" at bounding box center [382, 93] width 39 height 22
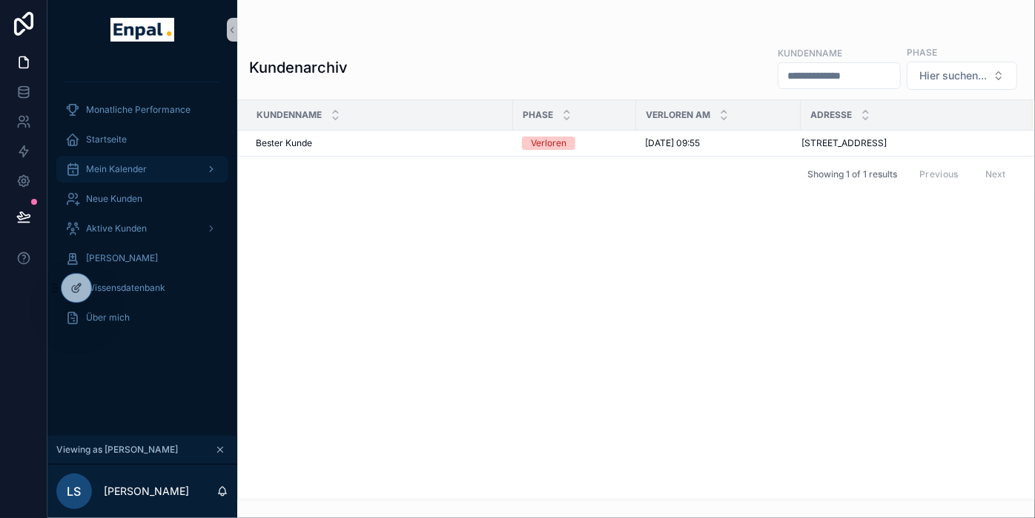
click at [119, 174] on div "Mein Kalender" at bounding box center [142, 169] width 154 height 24
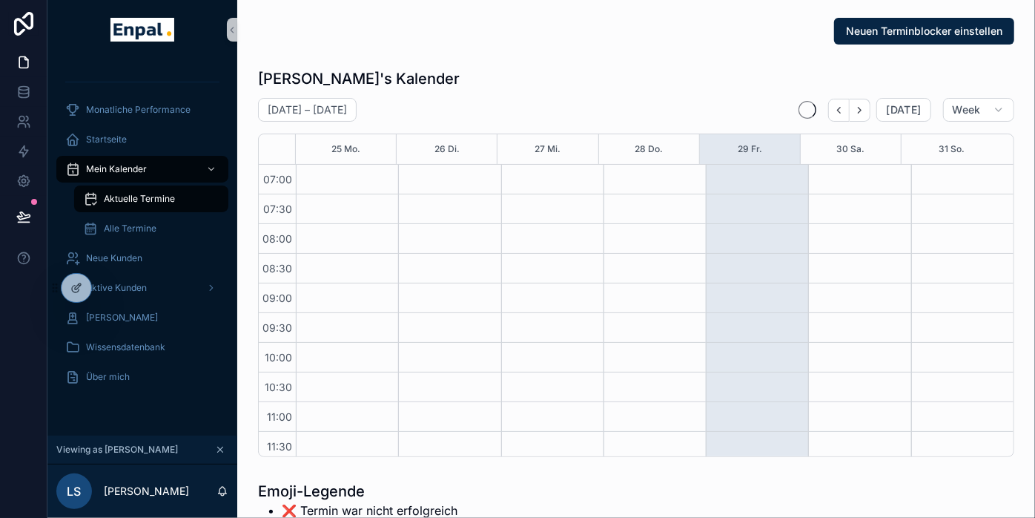
scroll to position [415, 0]
click at [861, 105] on icon "Next" at bounding box center [859, 110] width 11 height 11
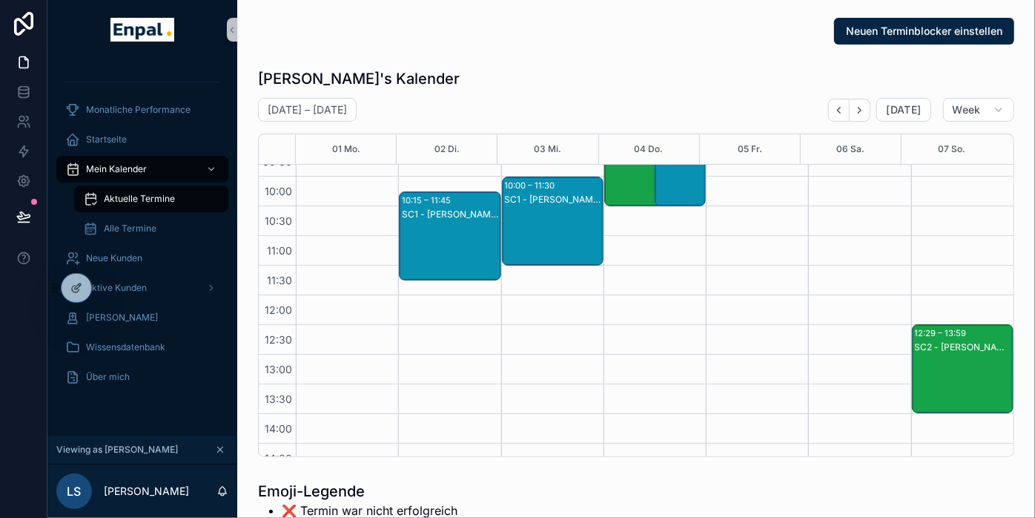
scroll to position [165, 0]
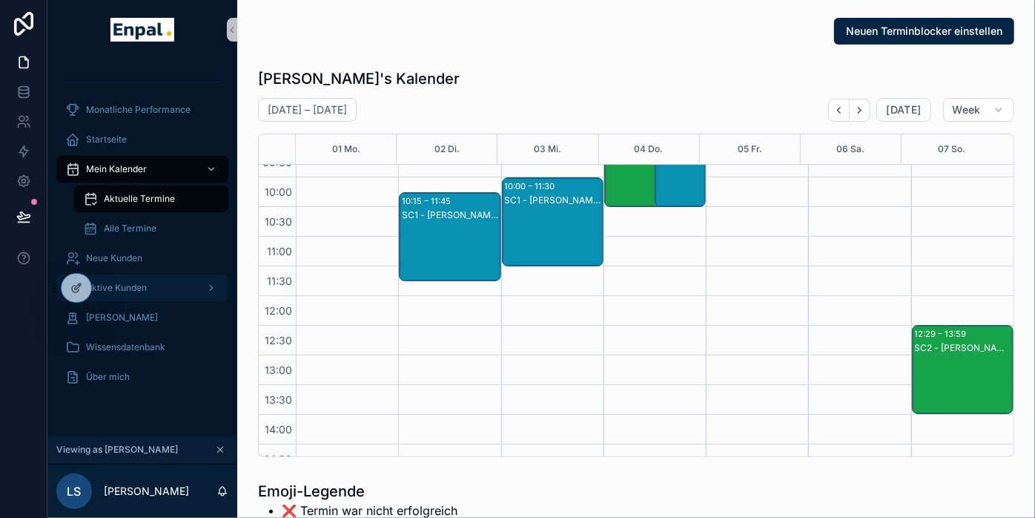
click at [136, 286] on span "Aktive Kunden" at bounding box center [116, 288] width 61 height 12
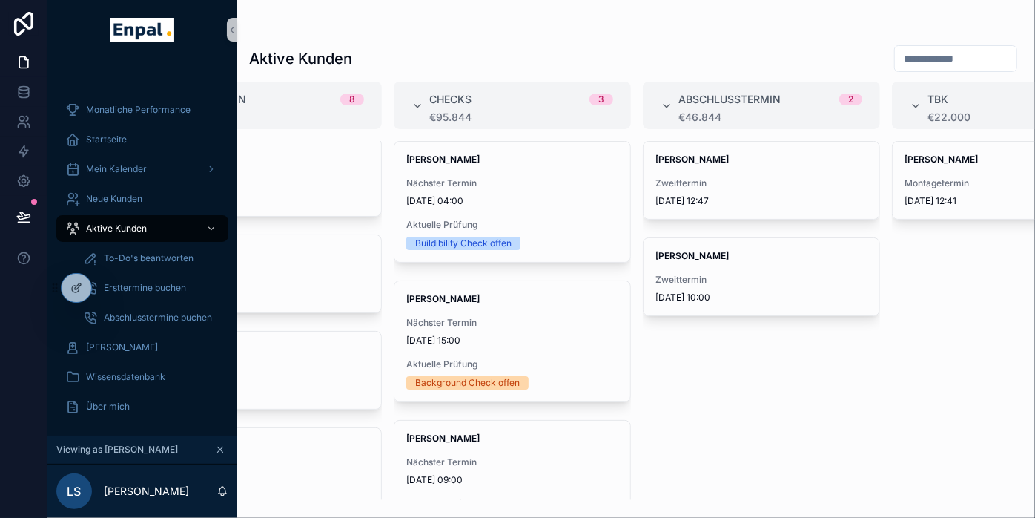
scroll to position [0, 446]
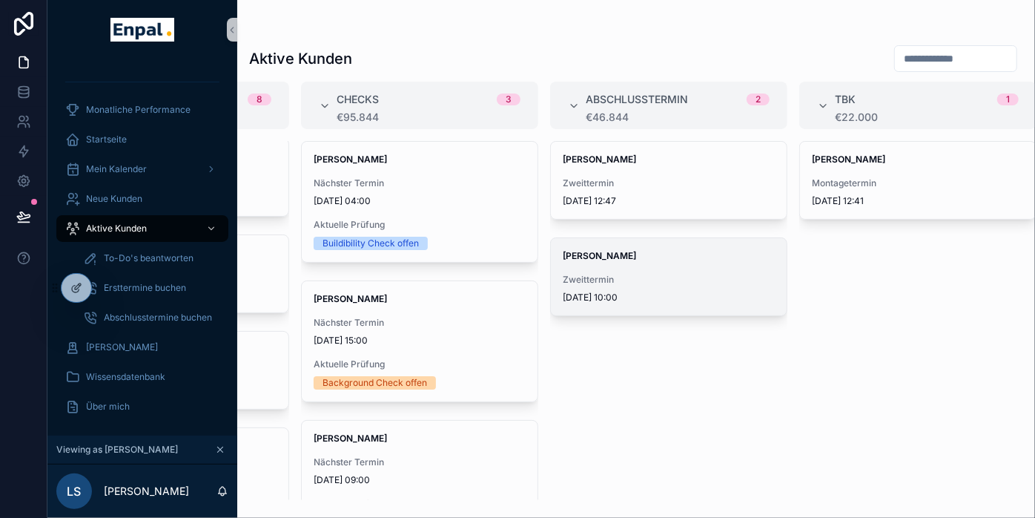
click at [656, 260] on span "David Seidel" at bounding box center [669, 256] width 212 height 12
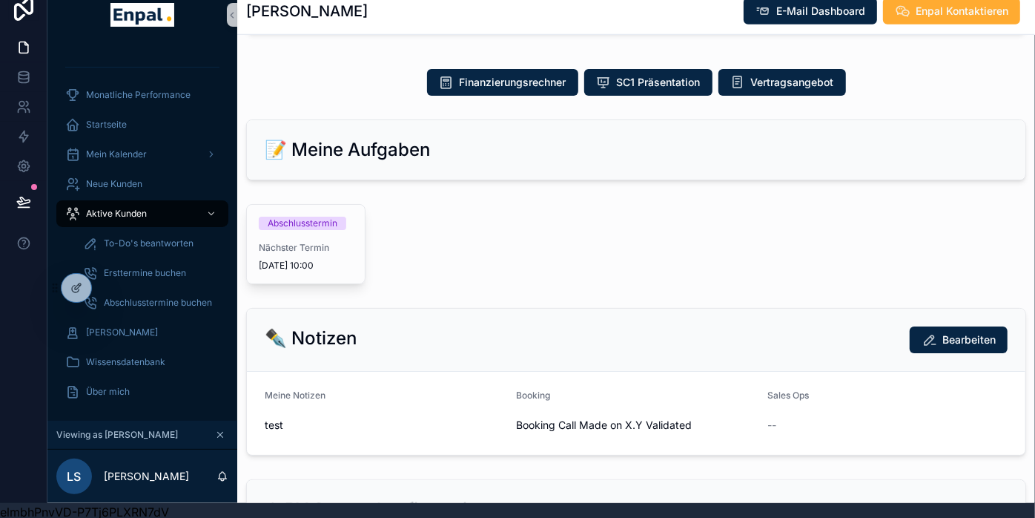
scroll to position [696, 0]
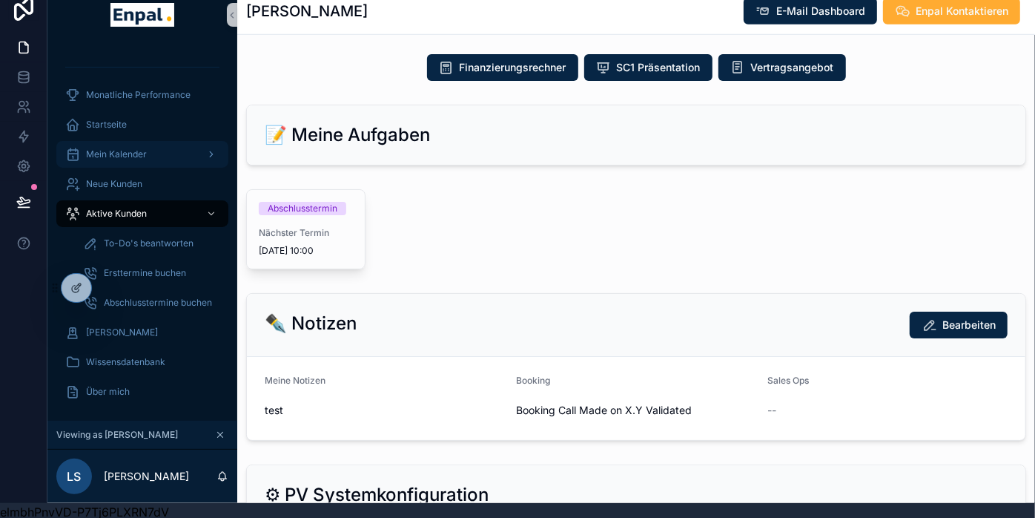
click at [132, 150] on span "Mein Kalender" at bounding box center [116, 154] width 61 height 12
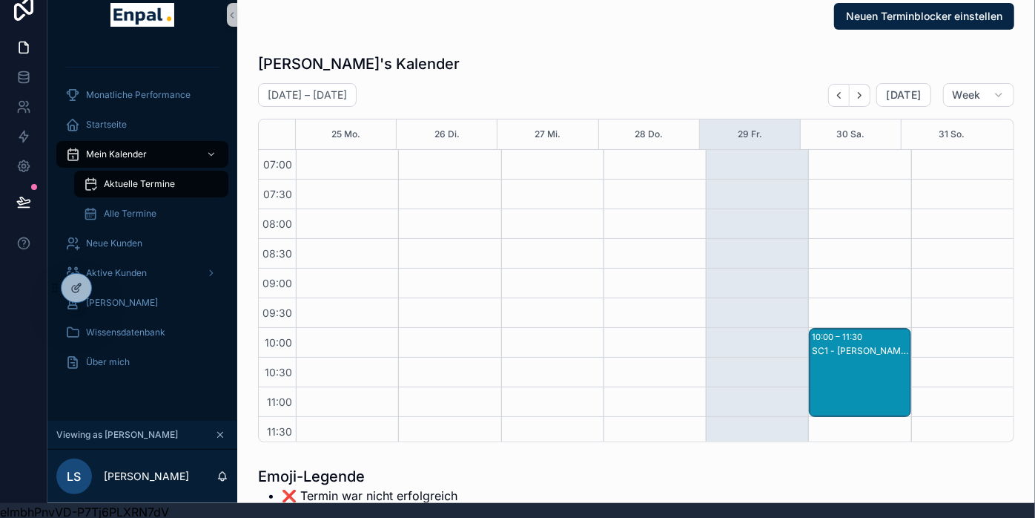
scroll to position [415, 0]
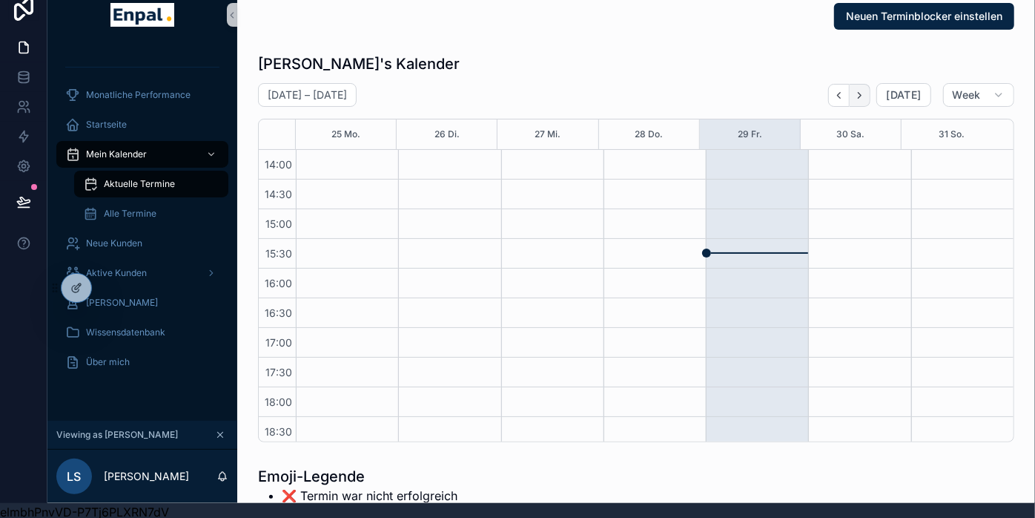
click at [865, 92] on icon "Next" at bounding box center [859, 95] width 11 height 11
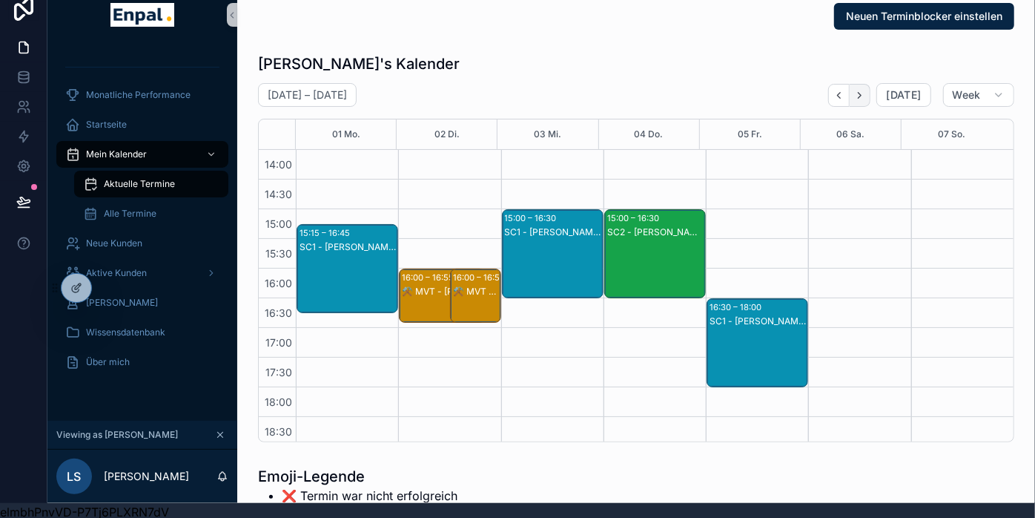
click at [865, 93] on icon "Next" at bounding box center [859, 95] width 11 height 11
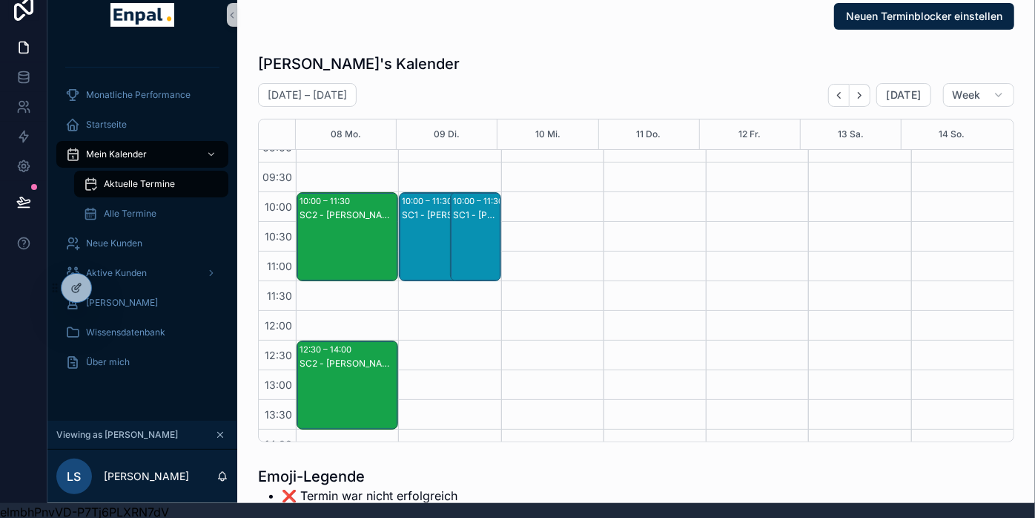
scroll to position [136, 0]
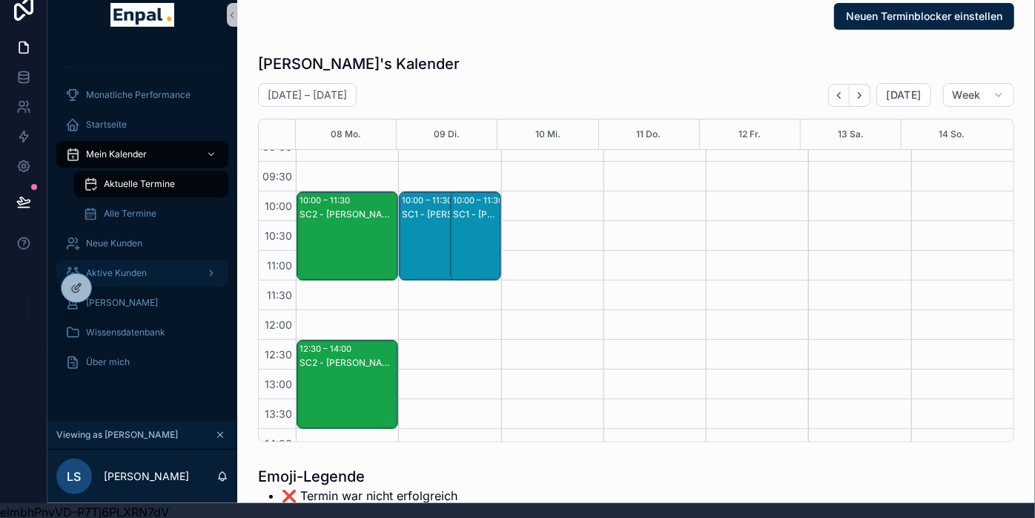
click at [127, 267] on span "Aktive Kunden" at bounding box center [116, 273] width 61 height 12
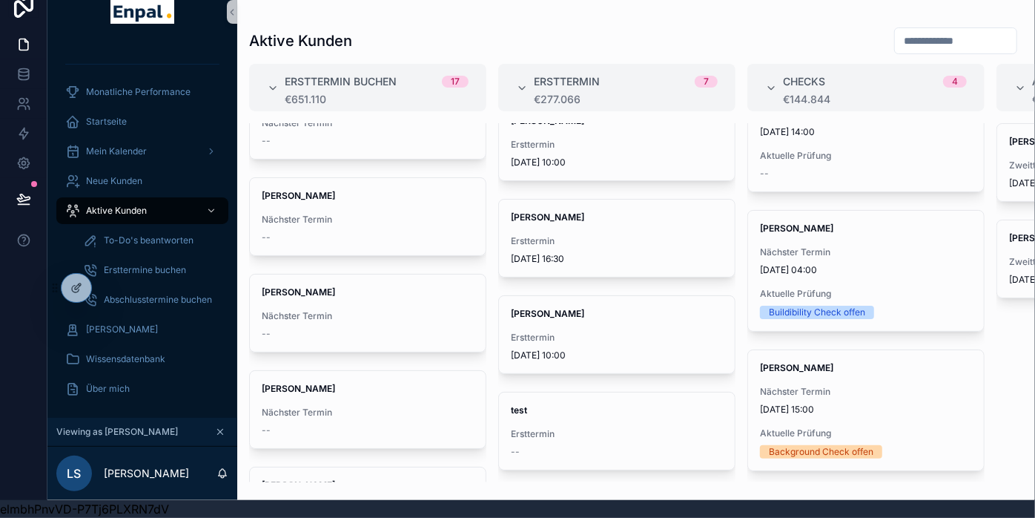
scroll to position [306, 0]
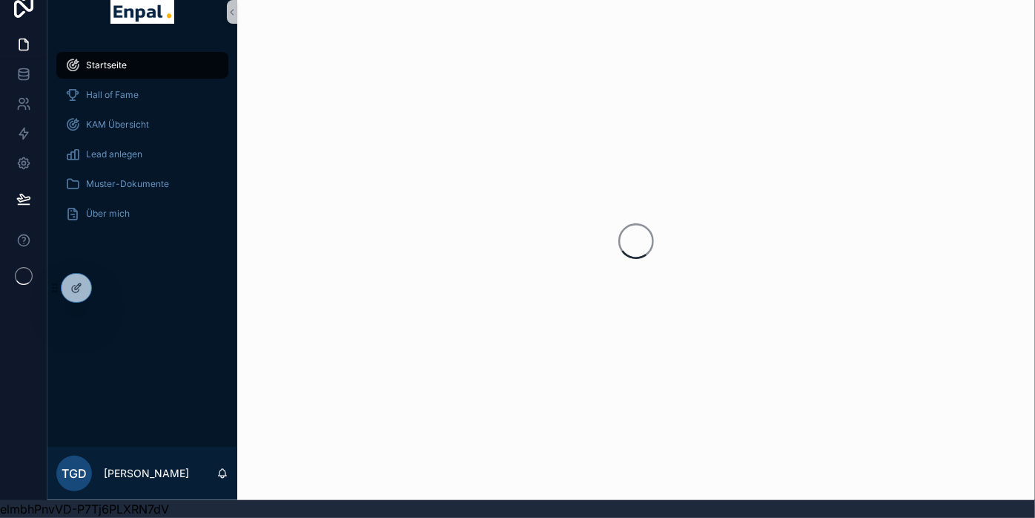
scroll to position [30, 0]
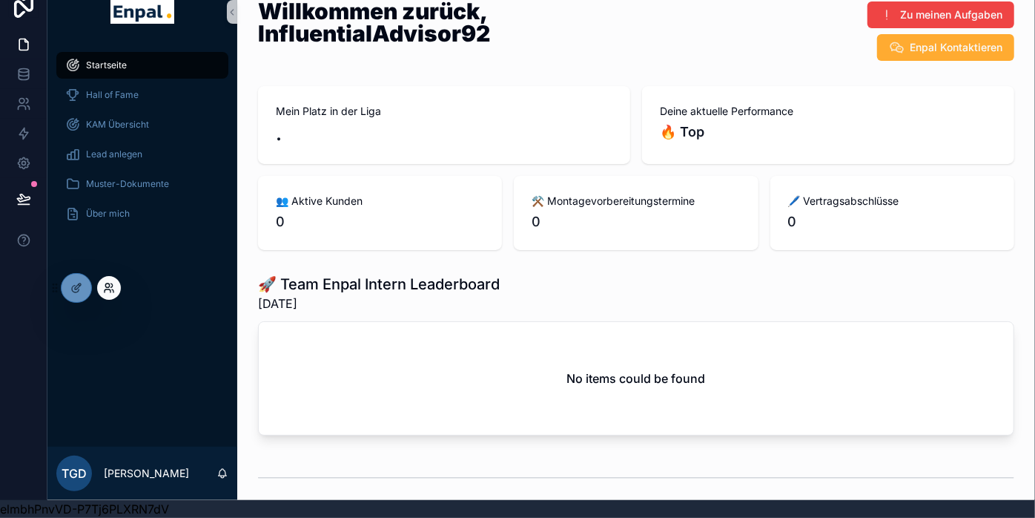
click at [105, 287] on icon at bounding box center [109, 288] width 12 height 12
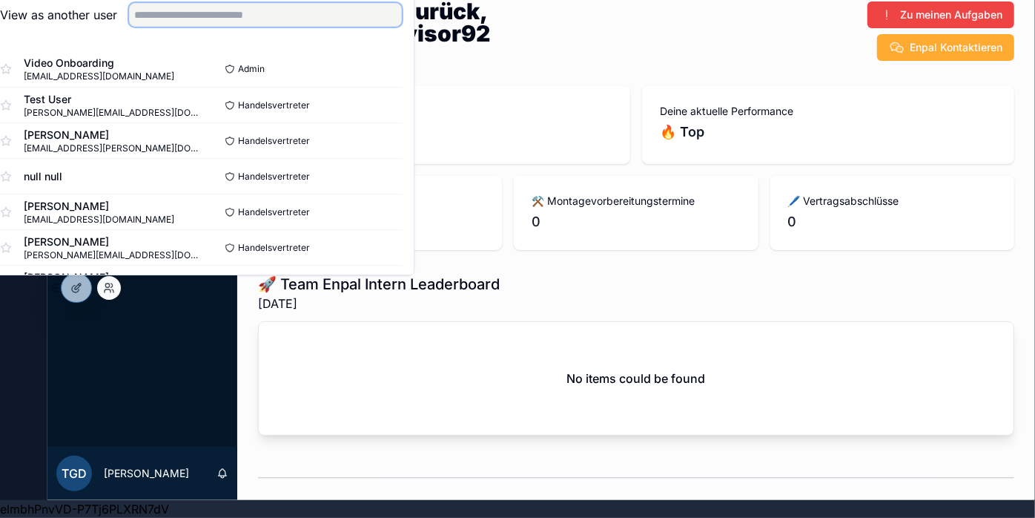
click at [220, 13] on input "text" at bounding box center [265, 15] width 273 height 24
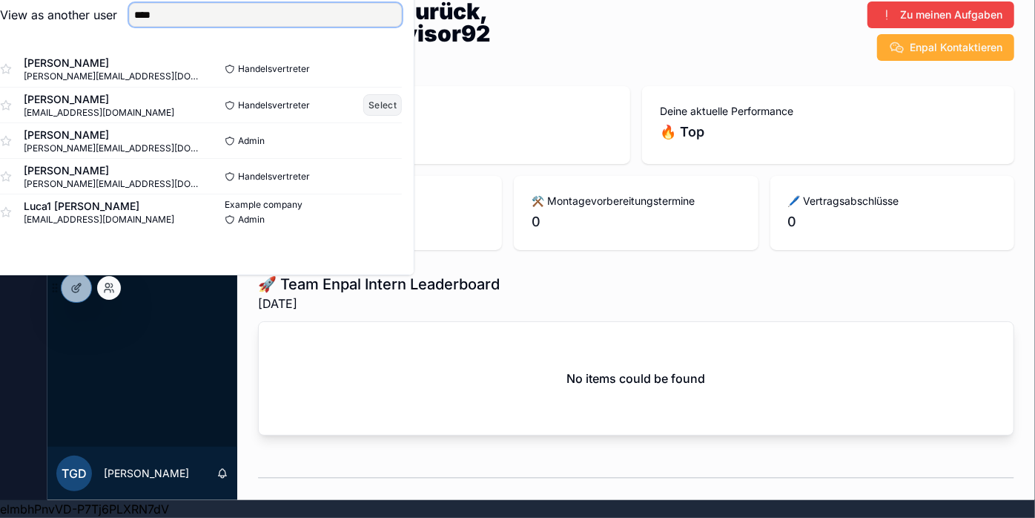
type input "****"
click at [395, 104] on button "Select" at bounding box center [382, 105] width 39 height 22
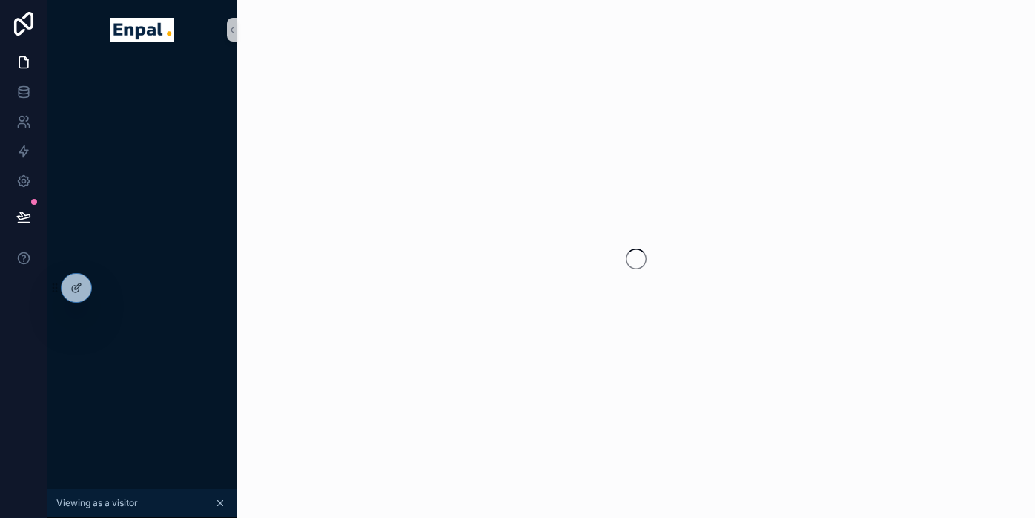
scroll to position [30, 0]
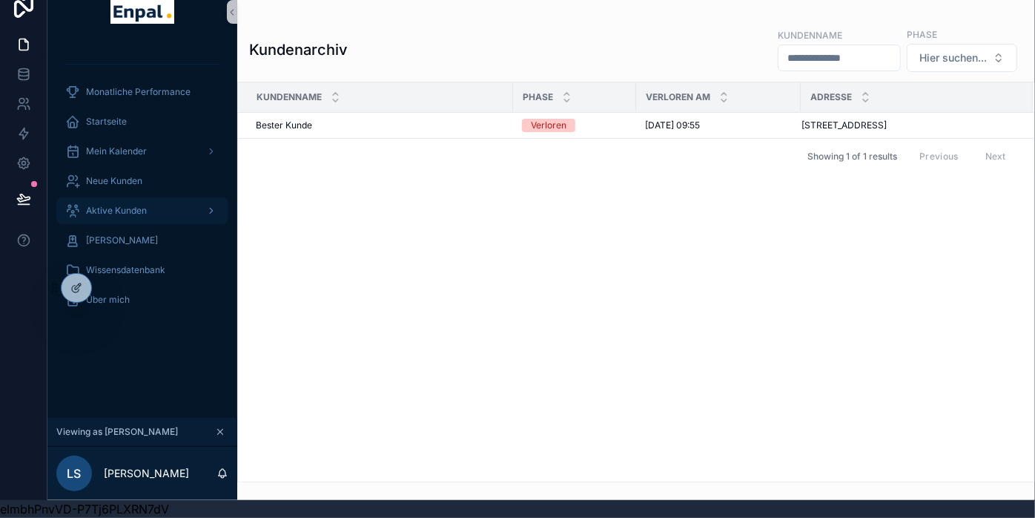
click at [116, 199] on div "Aktive Kunden" at bounding box center [142, 211] width 154 height 24
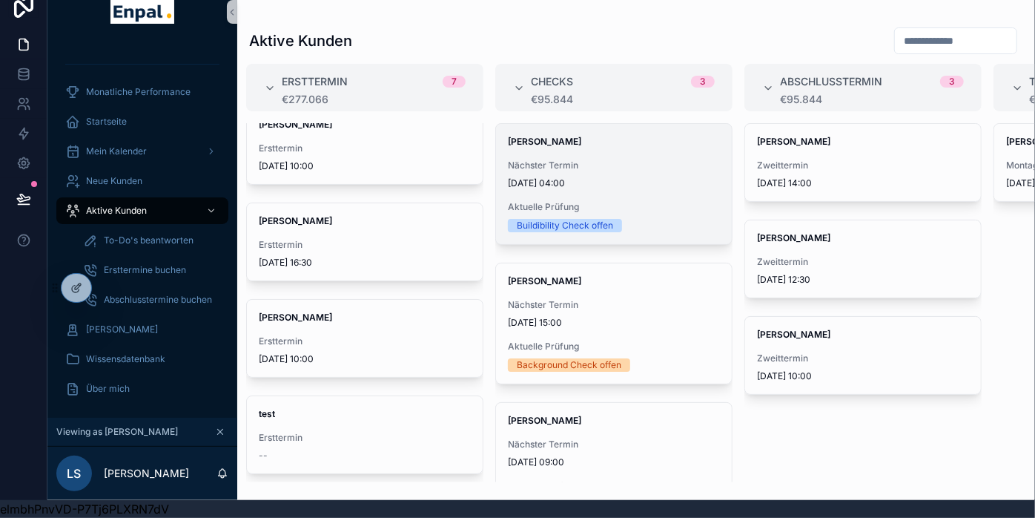
scroll to position [0, 281]
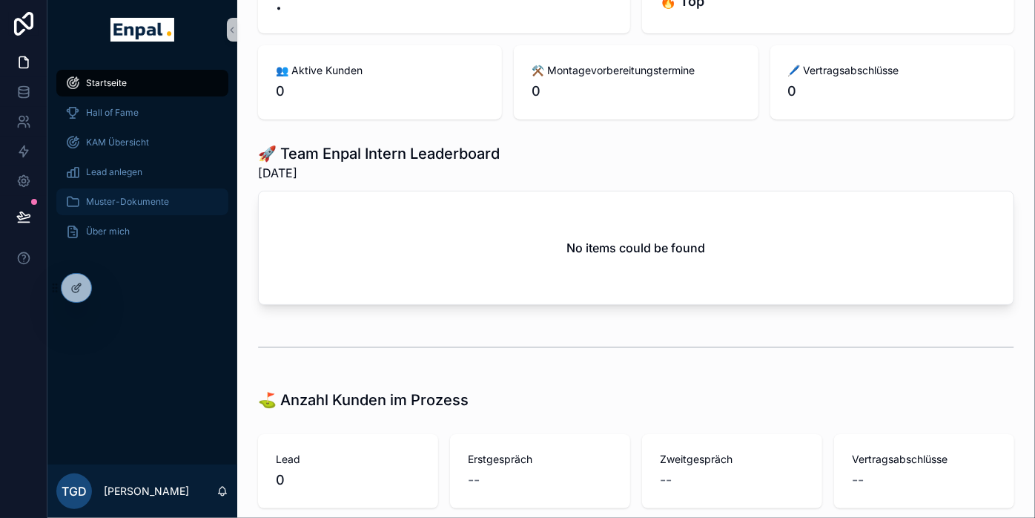
scroll to position [122, 0]
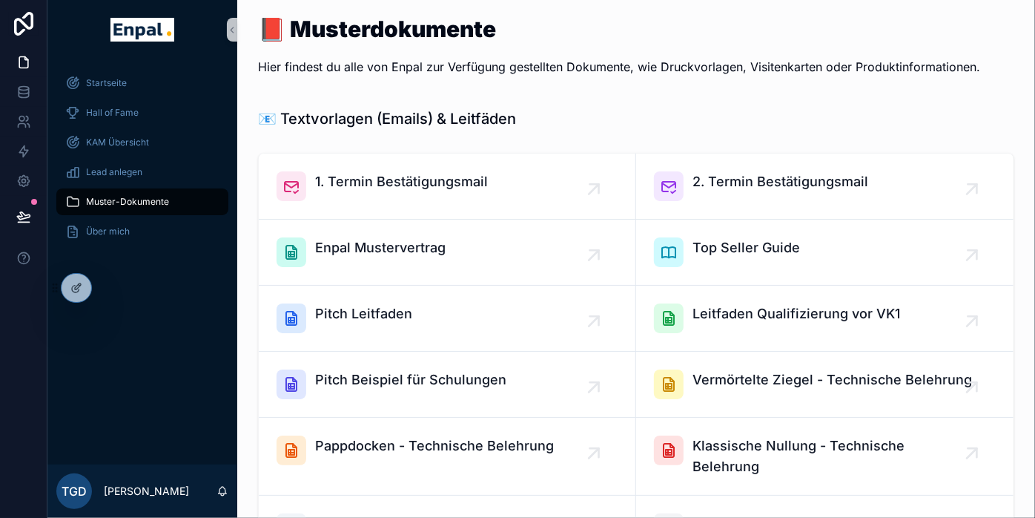
scroll to position [576, 0]
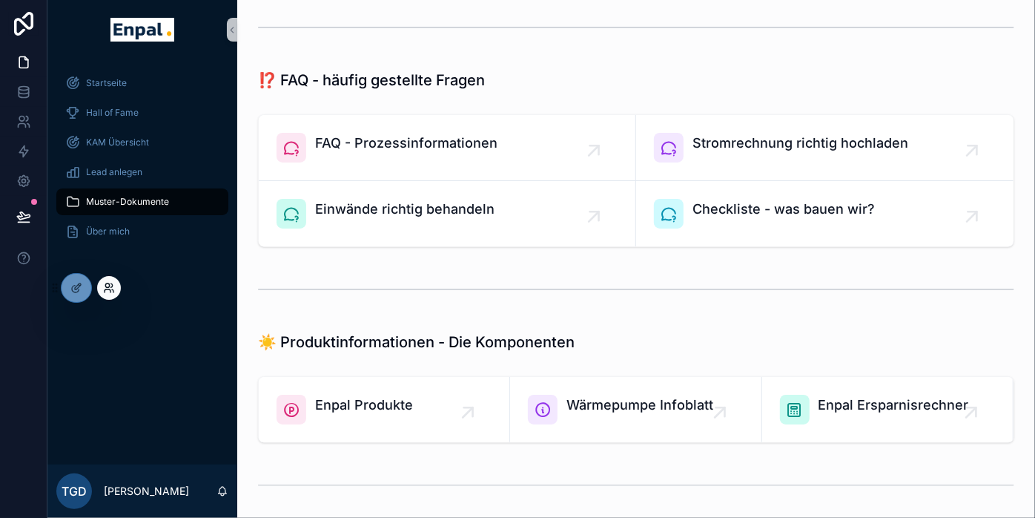
click at [110, 289] on icon at bounding box center [109, 288] width 12 height 12
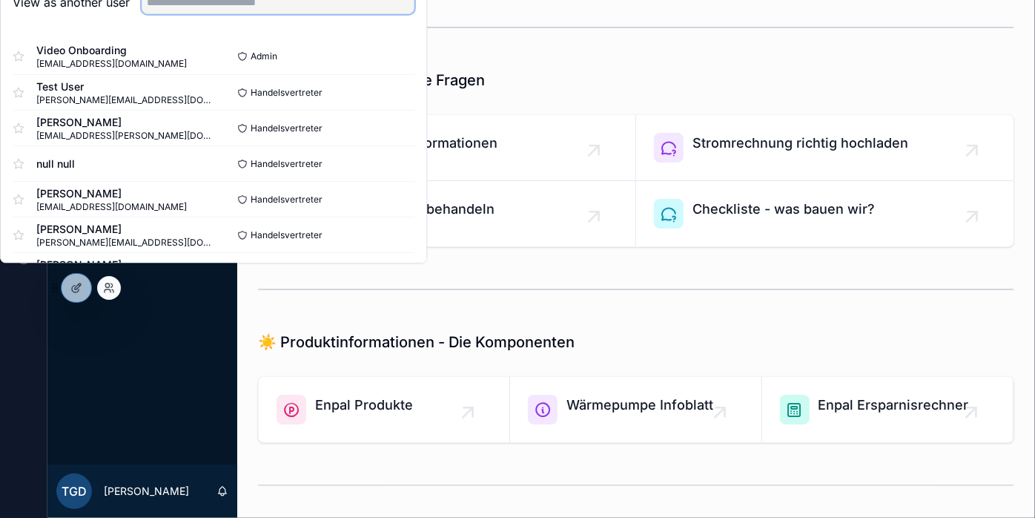
click at [229, 10] on input "text" at bounding box center [278, 2] width 273 height 24
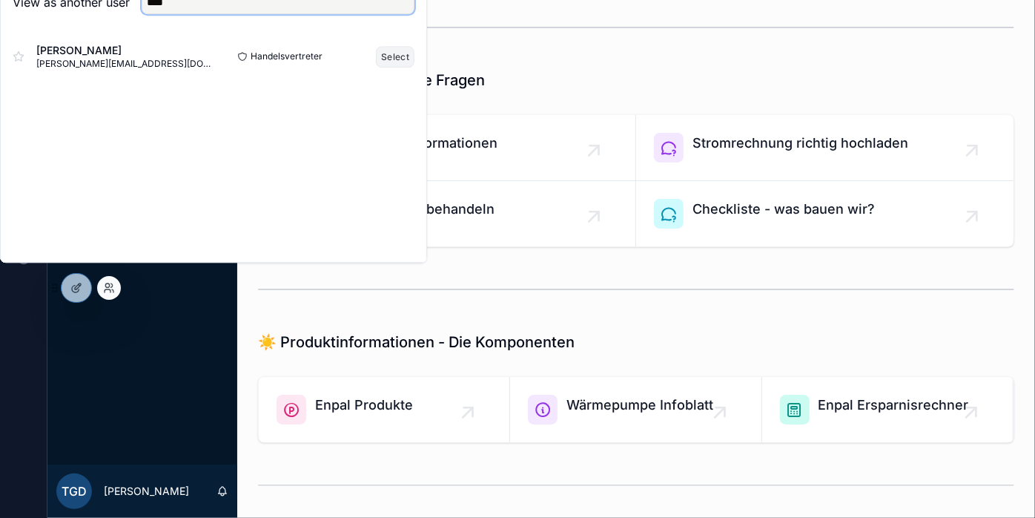
type input "****"
click at [397, 59] on button "Select" at bounding box center [395, 57] width 39 height 22
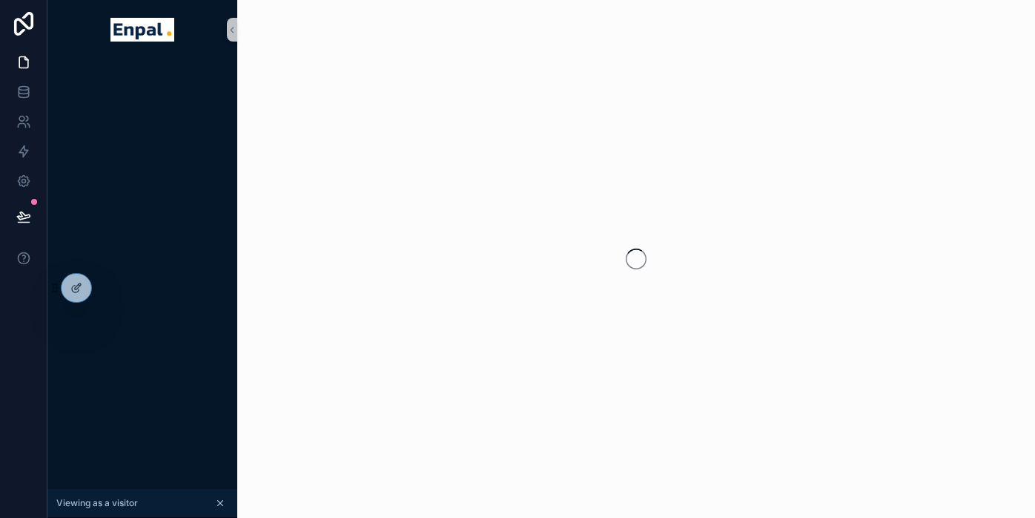
scroll to position [0, 13]
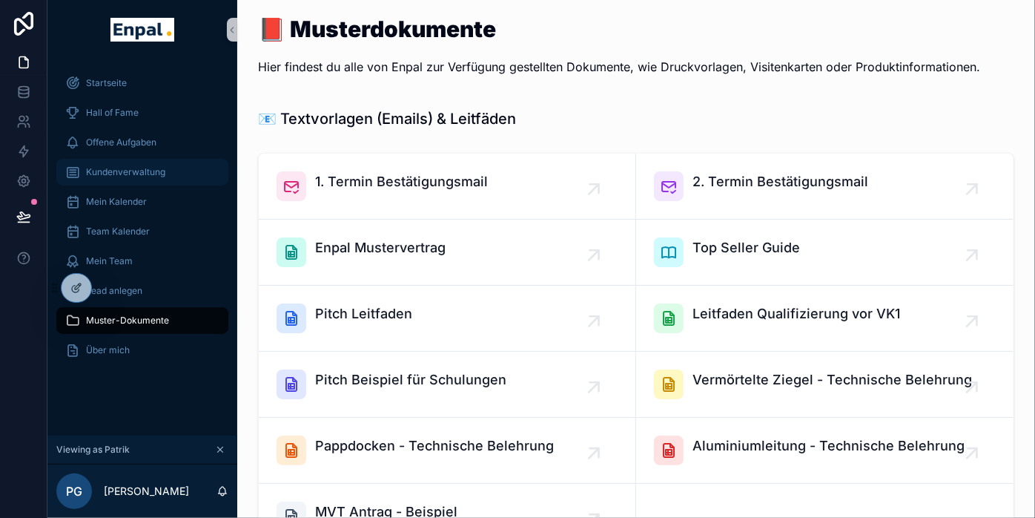
click at [122, 174] on span "Kundenverwaltung" at bounding box center [125, 172] width 79 height 12
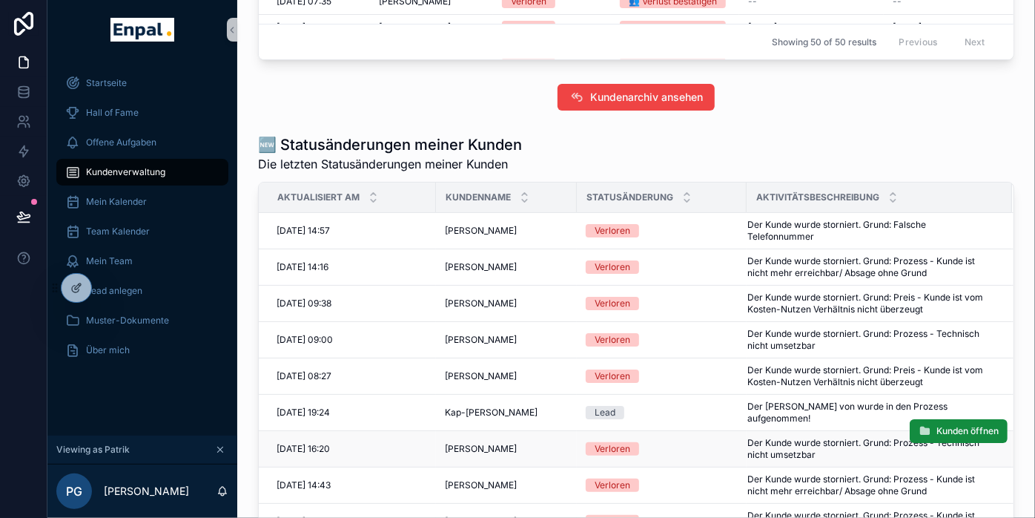
scroll to position [1510, 0]
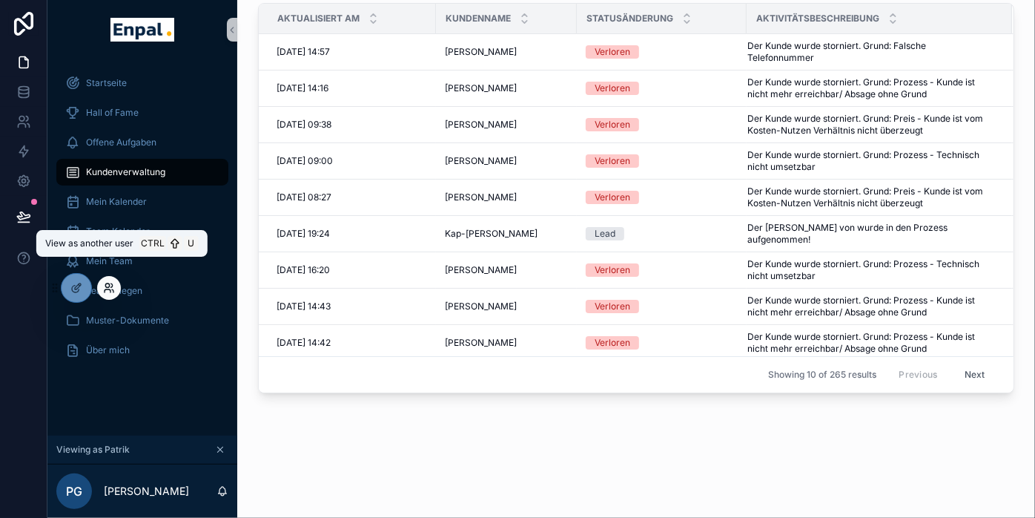
click at [108, 290] on icon at bounding box center [109, 288] width 12 height 12
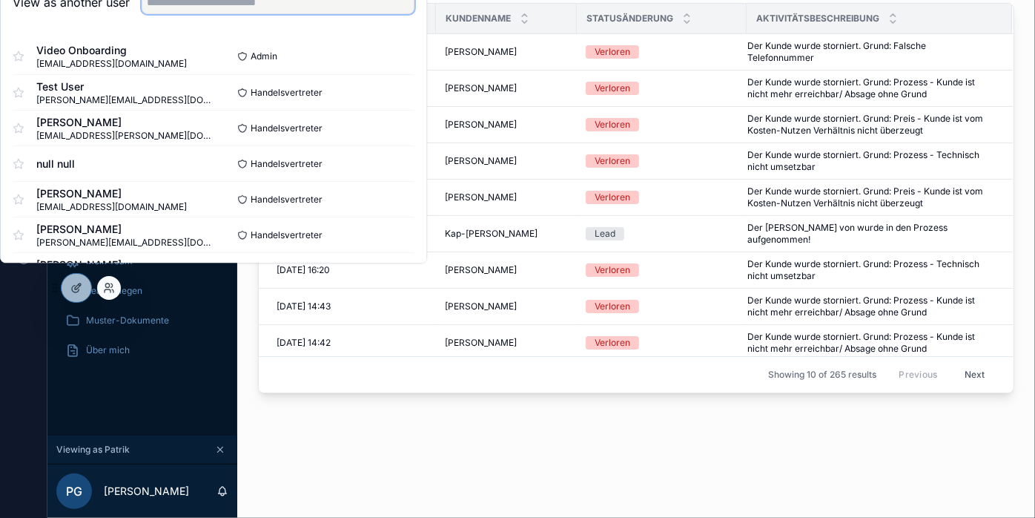
click at [249, 14] on input "text" at bounding box center [278, 2] width 273 height 24
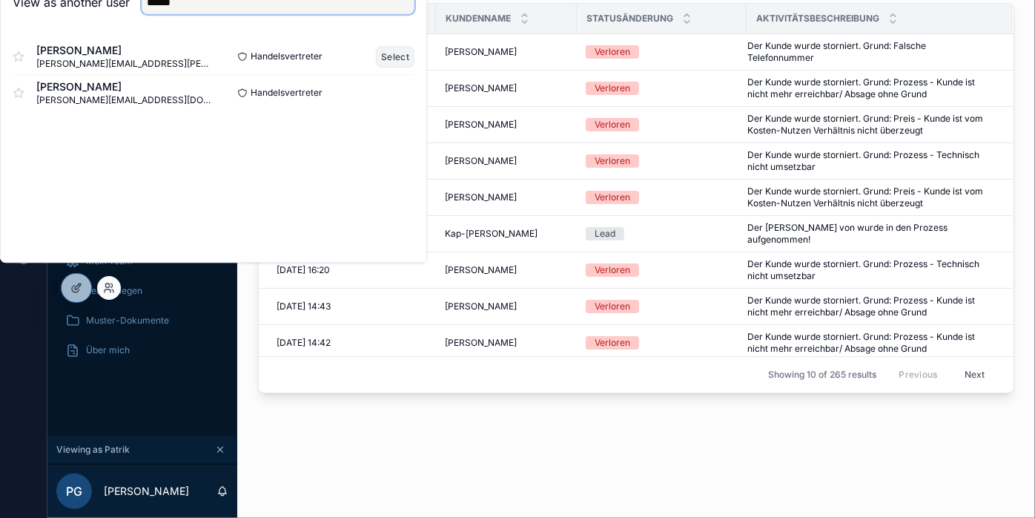
type input "******"
click at [393, 64] on button "Select" at bounding box center [395, 57] width 39 height 22
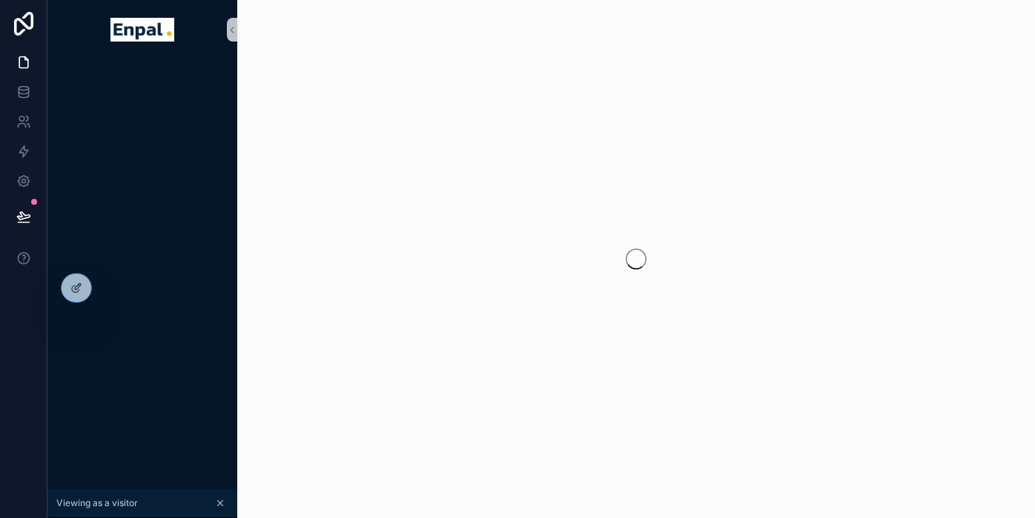
scroll to position [0, 13]
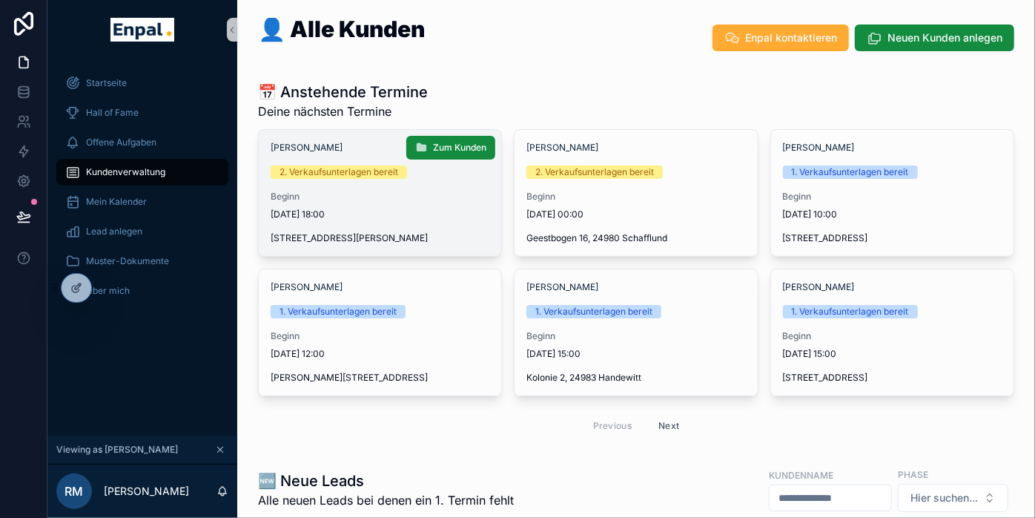
click at [392, 201] on span "Beginn" at bounding box center [380, 197] width 219 height 12
click at [429, 154] on button "Zum Kunden" at bounding box center [450, 148] width 89 height 24
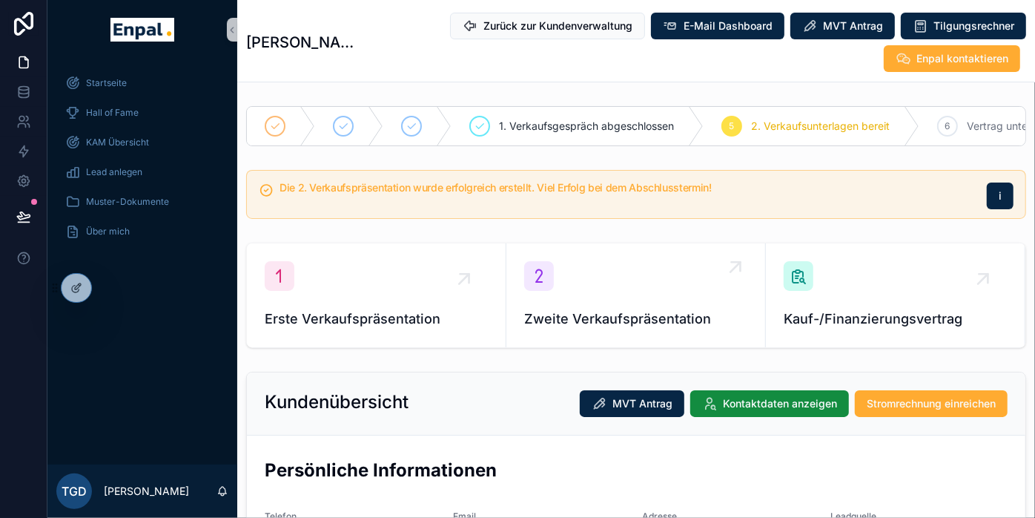
click at [613, 318] on div "Zweite Verkaufspräsentation" at bounding box center [635, 295] width 223 height 68
